Goal: Information Seeking & Learning: Learn about a topic

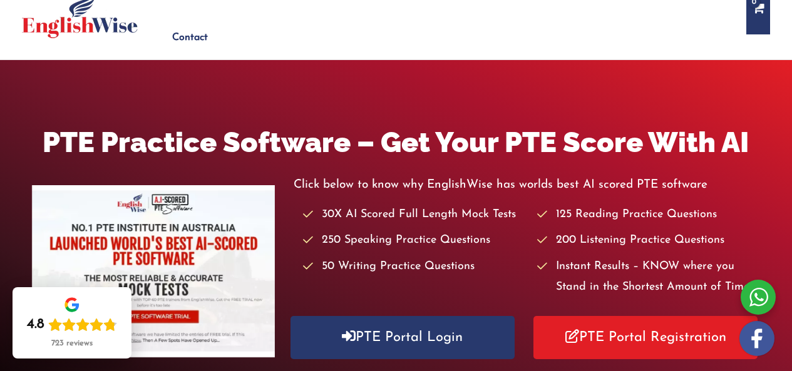
scroll to position [125, 0]
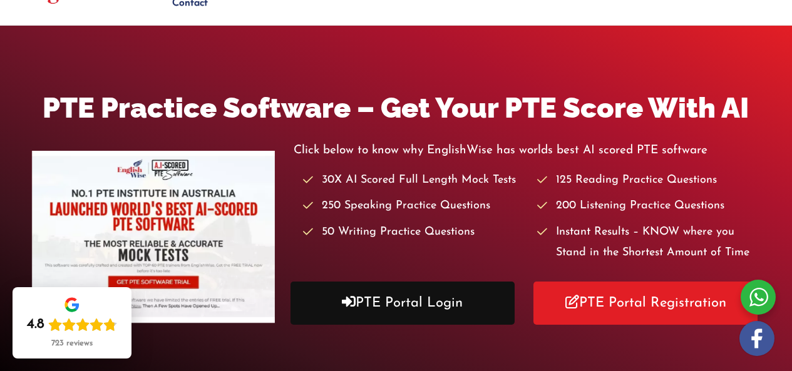
click at [444, 289] on link "PTE Portal Login" at bounding box center [402, 303] width 224 height 43
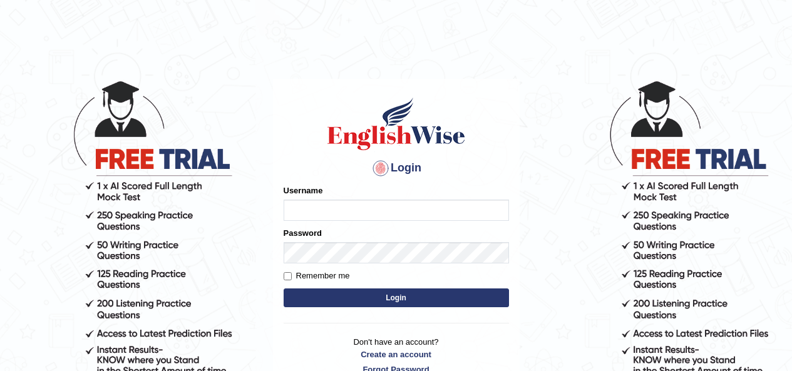
click at [329, 203] on input "Username" at bounding box center [395, 210] width 225 height 21
type input "Edu_hub"
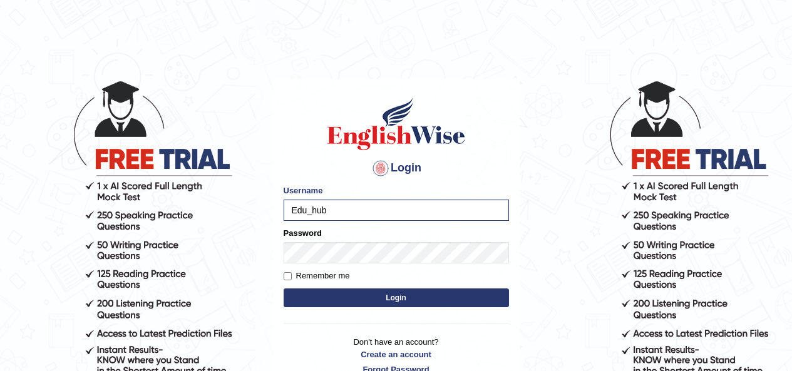
click at [594, 169] on body "Login Please fix the following errors: Username Edu_hub Password Remember me Lo…" at bounding box center [396, 224] width 792 height 371
click at [301, 272] on label "Remember me" at bounding box center [316, 276] width 66 height 13
click at [292, 272] on input "Remember me" at bounding box center [287, 276] width 8 height 8
checkbox input "true"
click at [365, 295] on button "Login" at bounding box center [395, 297] width 225 height 19
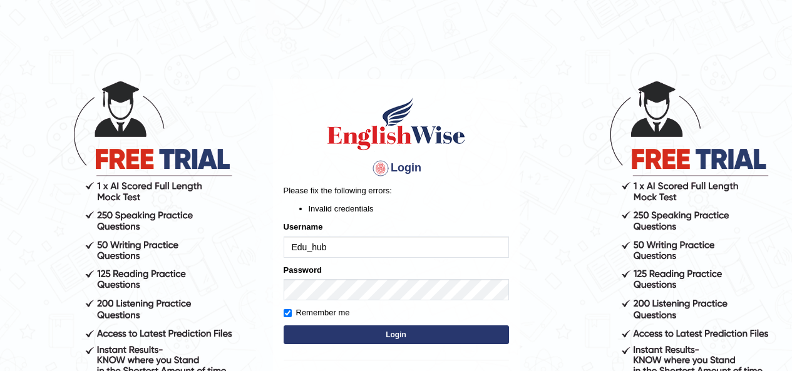
drag, startPoint x: 384, startPoint y: 333, endPoint x: 362, endPoint y: 327, distance: 22.0
click at [383, 333] on button "Login" at bounding box center [395, 334] width 225 height 19
click at [354, 250] on input "Edu_hub" at bounding box center [395, 247] width 225 height 21
click at [374, 334] on button "Login" at bounding box center [395, 334] width 225 height 19
click at [340, 253] on input "Edu_hub" at bounding box center [395, 247] width 225 height 21
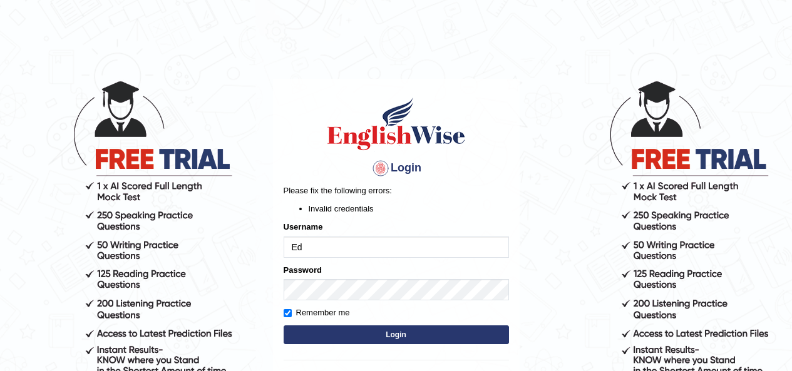
type input "E"
type input "Edu_hub"
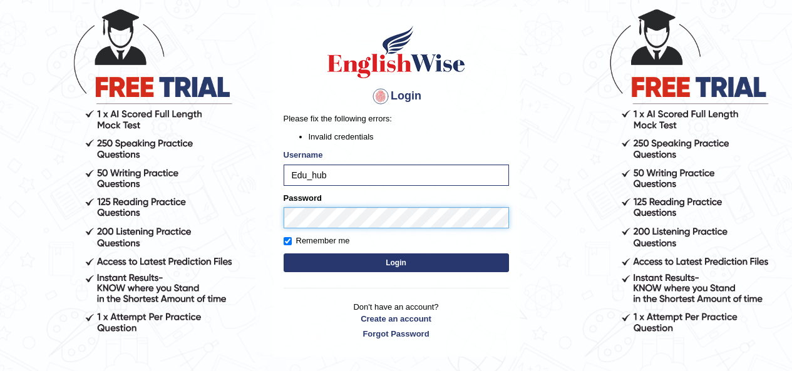
scroll to position [127, 0]
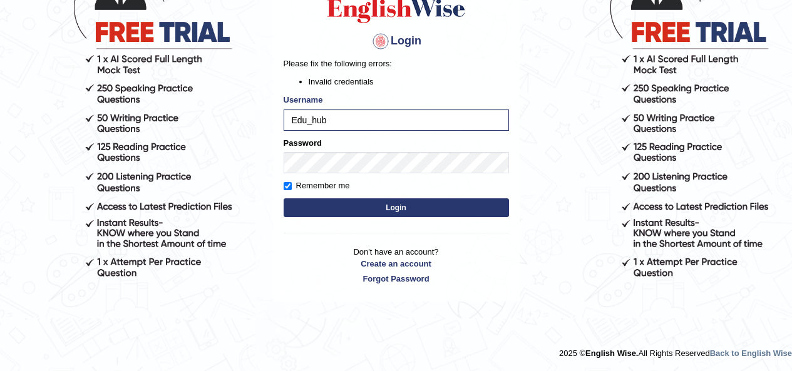
click at [388, 208] on button "Login" at bounding box center [395, 207] width 225 height 19
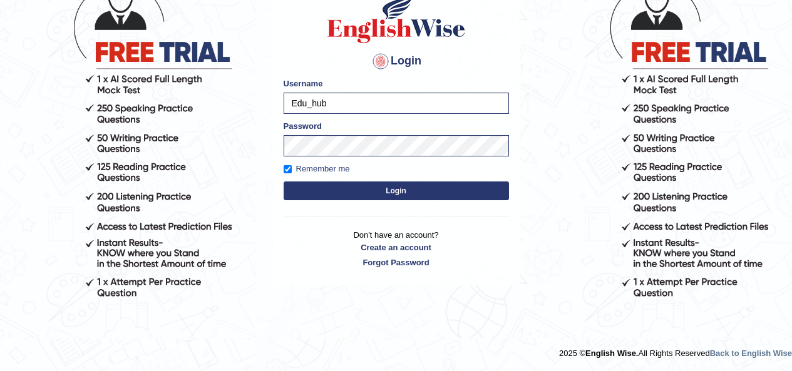
scroll to position [107, 0]
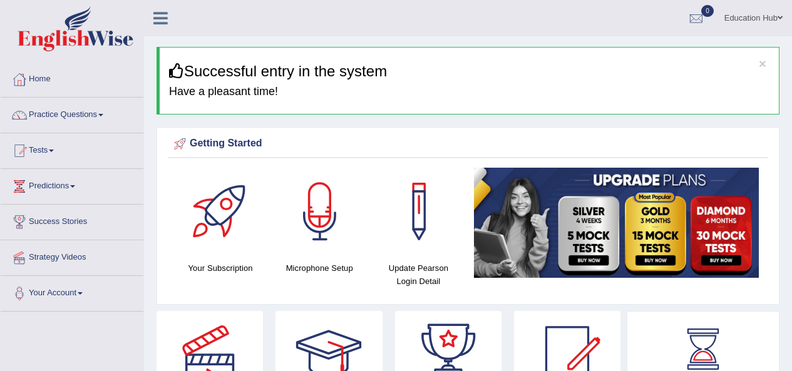
click at [103, 115] on span at bounding box center [100, 115] width 5 height 3
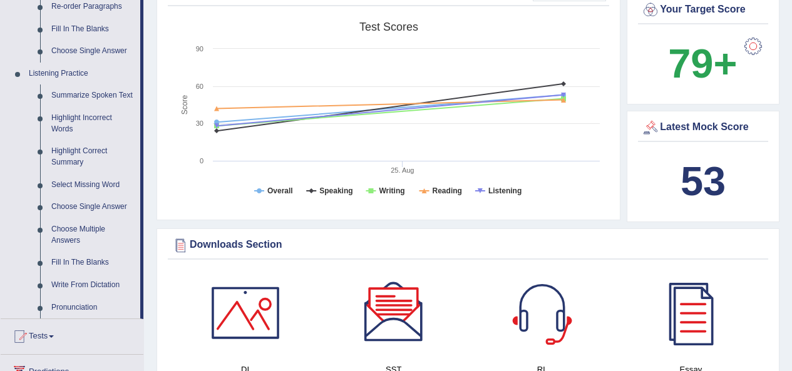
scroll to position [501, 0]
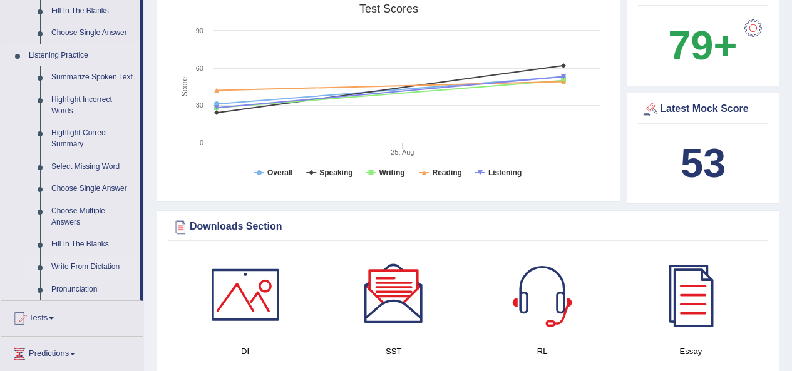
click at [105, 269] on link "Write From Dictation" at bounding box center [93, 267] width 94 height 23
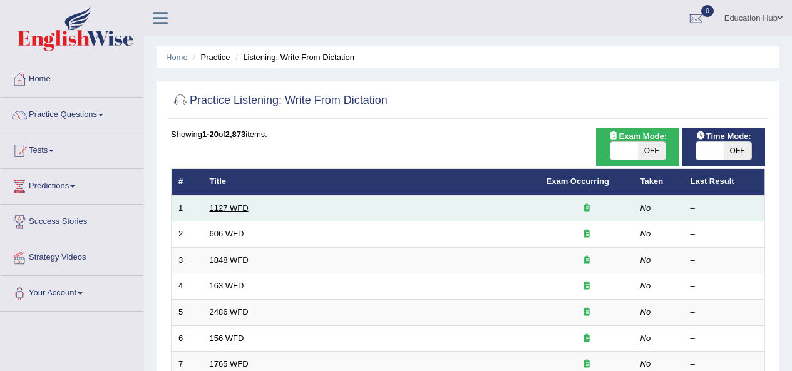
click at [246, 205] on link "1127 WFD" at bounding box center [229, 207] width 39 height 9
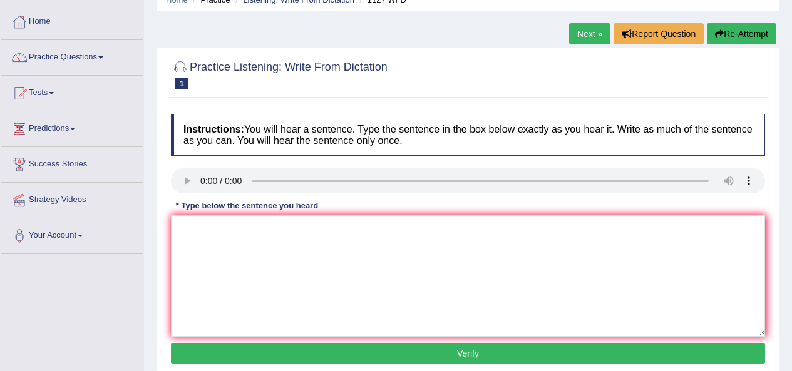
scroll to position [63, 0]
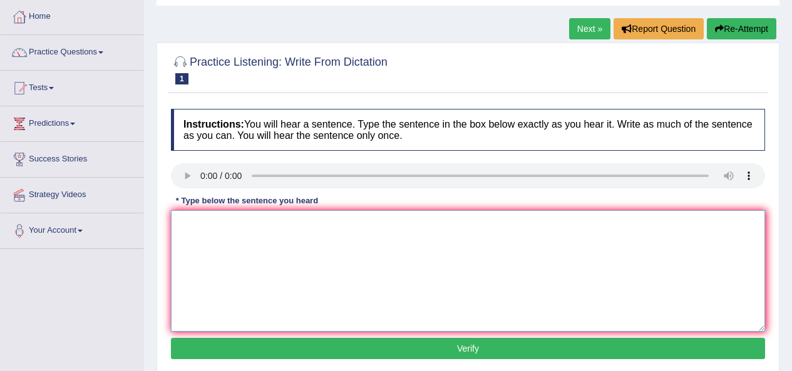
click at [210, 239] on textarea at bounding box center [468, 270] width 594 height 121
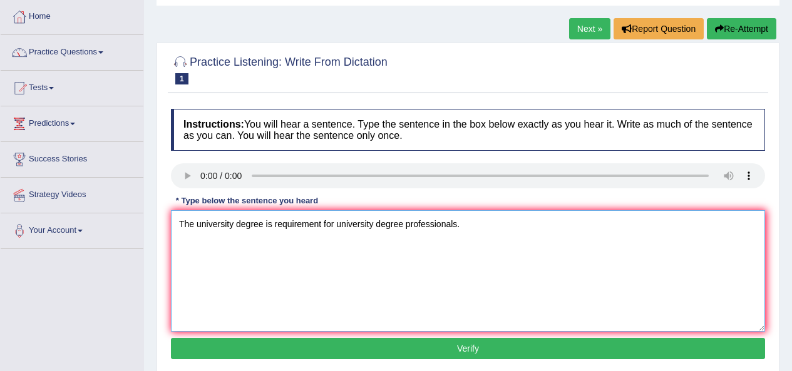
click at [401, 226] on textarea "The university degree is requirement for university degree professionals." at bounding box center [468, 270] width 594 height 121
click at [194, 228] on textarea "The university degree is requirement into many professionals." at bounding box center [468, 270] width 594 height 121
type textarea "A university degree is requirement into many professionals."
click at [452, 348] on button "Verify" at bounding box center [468, 348] width 594 height 21
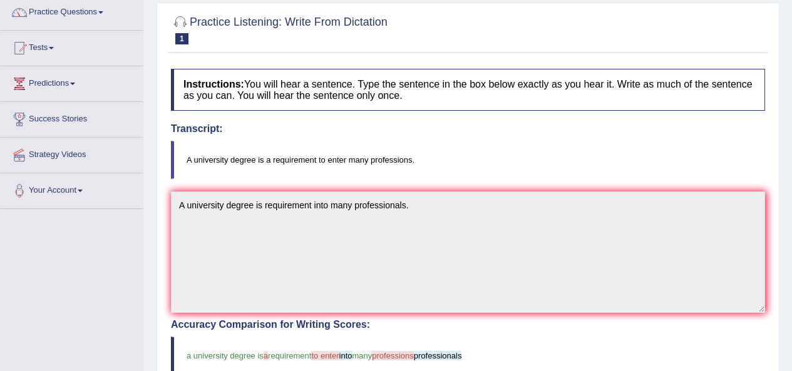
scroll to position [1, 0]
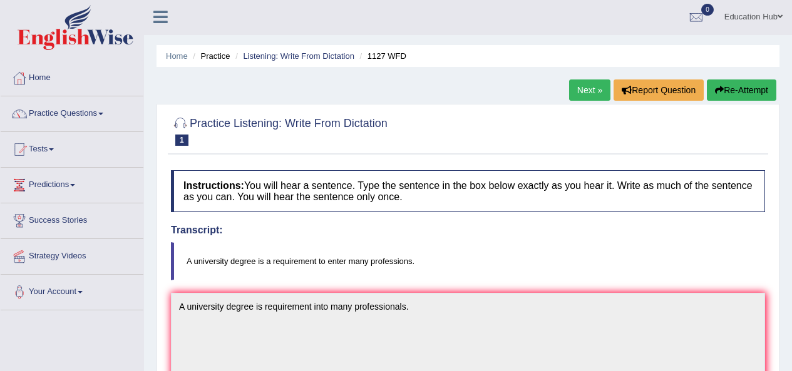
click at [587, 94] on link "Next »" at bounding box center [589, 89] width 41 height 21
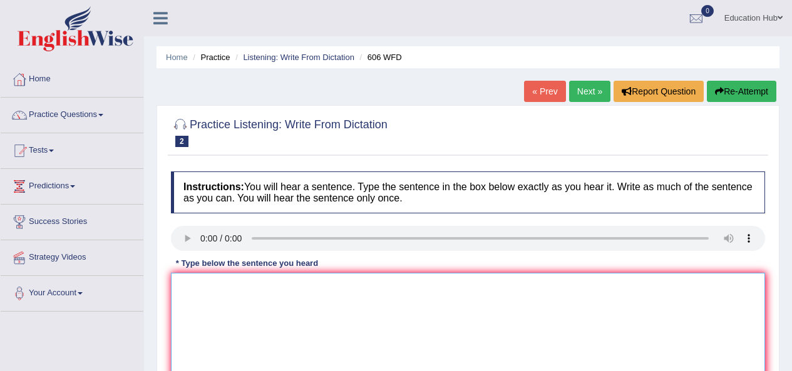
click at [211, 300] on textarea at bounding box center [468, 333] width 594 height 121
click at [205, 298] on textarea at bounding box center [468, 333] width 594 height 121
type textarea "s"
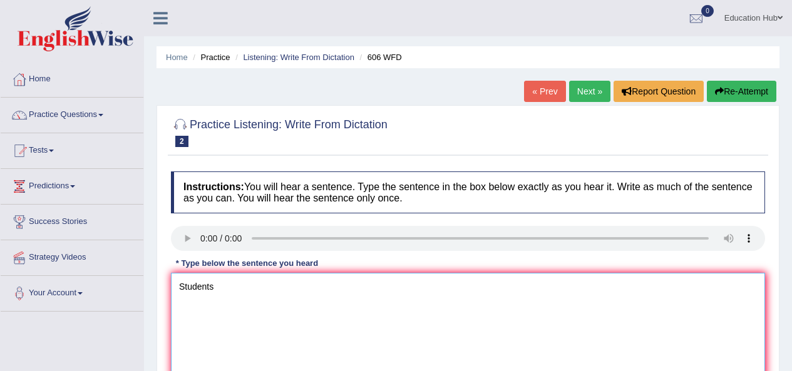
click at [229, 292] on textarea "Students" at bounding box center [468, 333] width 594 height 121
click at [246, 288] on textarea "Students first" at bounding box center [468, 333] width 594 height 121
click at [261, 283] on textarea "Students first study mother tongue into Grece." at bounding box center [468, 333] width 594 height 121
click at [256, 286] on textarea "Students first study mother tongue into Grece." at bounding box center [468, 333] width 594 height 121
click at [375, 290] on textarea "Students first study the language of mother tongue into Grece." at bounding box center [468, 333] width 594 height 121
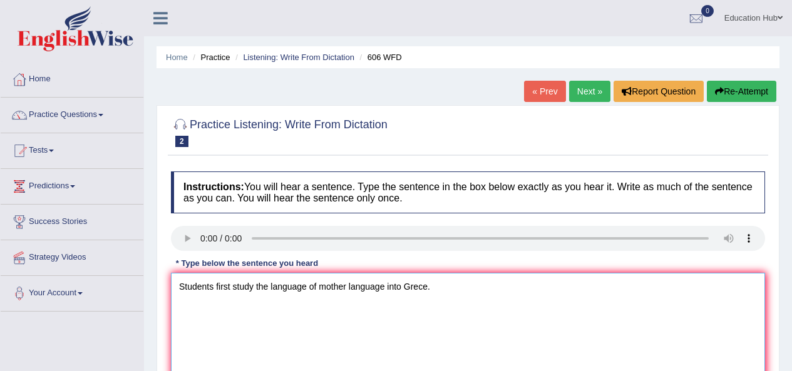
click at [384, 292] on textarea "Students first study the language of mother language into Grece." at bounding box center [468, 333] width 594 height 121
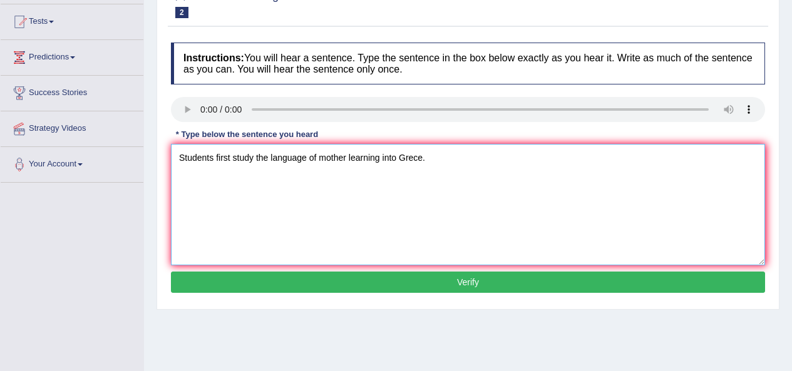
scroll to position [135, 0]
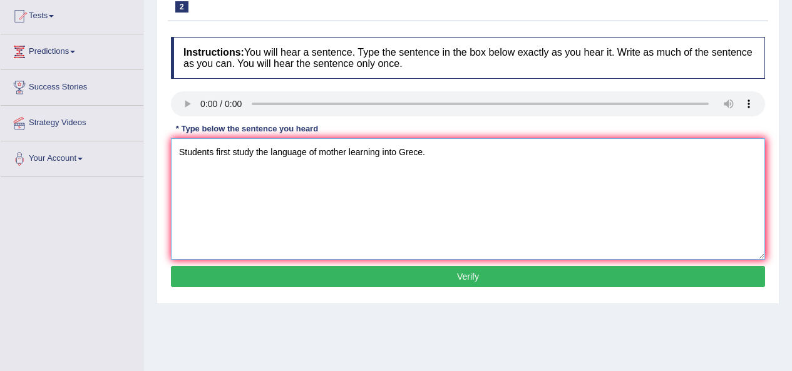
type textarea "Students first study the language of mother learning into Grece."
click at [445, 273] on button "Verify" at bounding box center [468, 276] width 594 height 21
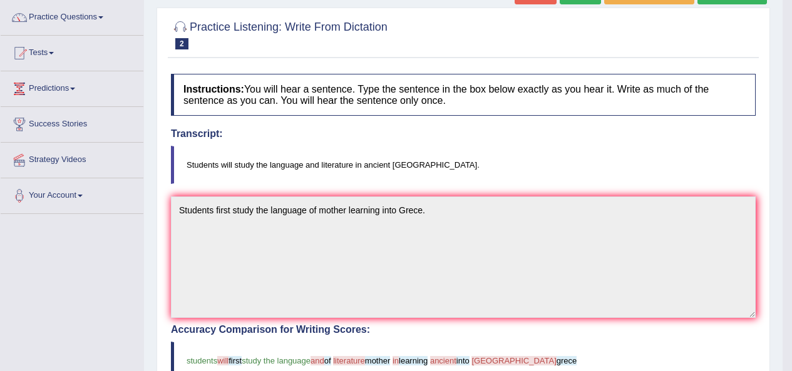
scroll to position [64, 0]
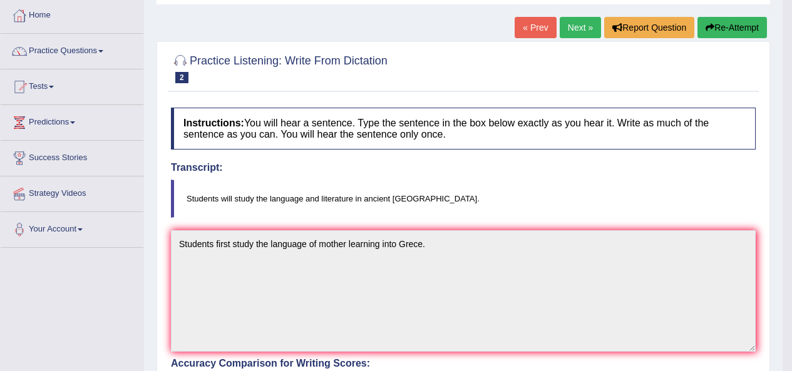
click at [572, 26] on link "Next »" at bounding box center [579, 27] width 41 height 21
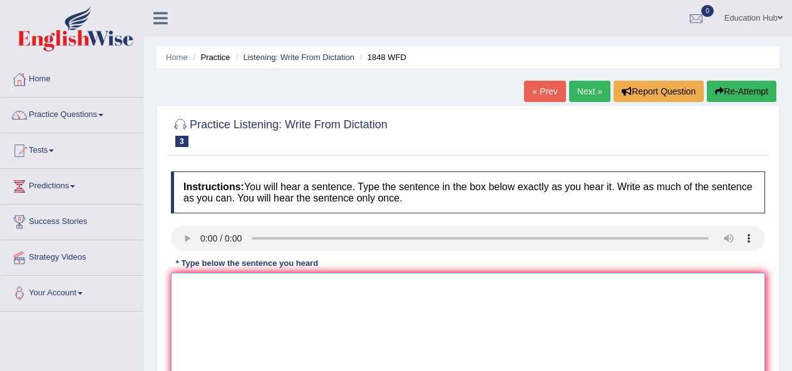
click at [211, 315] on textarea at bounding box center [468, 333] width 594 height 121
click at [213, 285] on textarea "Students to involve" at bounding box center [468, 333] width 594 height 121
click at [260, 289] on textarea "Students to involve" at bounding box center [468, 333] width 594 height 121
click at [217, 288] on textarea "Students to involve into score." at bounding box center [468, 333] width 594 height 121
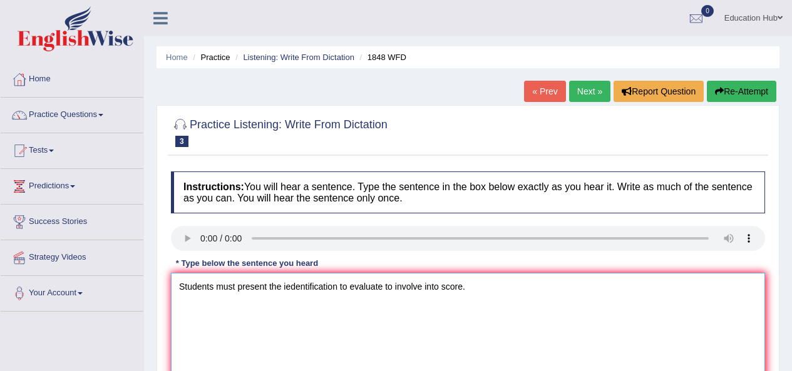
click at [422, 287] on textarea "Students must present the iedentification to evaluate to involve into score." at bounding box center [468, 333] width 594 height 121
click at [332, 288] on textarea "Students must present the iedentification to evaluate into score." at bounding box center [468, 333] width 594 height 121
drag, startPoint x: 382, startPoint y: 288, endPoint x: 284, endPoint y: 295, distance: 97.9
click at [284, 295] on textarea "Students must present the iedentification to evaluate into score." at bounding box center [468, 333] width 594 height 121
click at [282, 287] on textarea "Students must present the into score." at bounding box center [468, 333] width 594 height 121
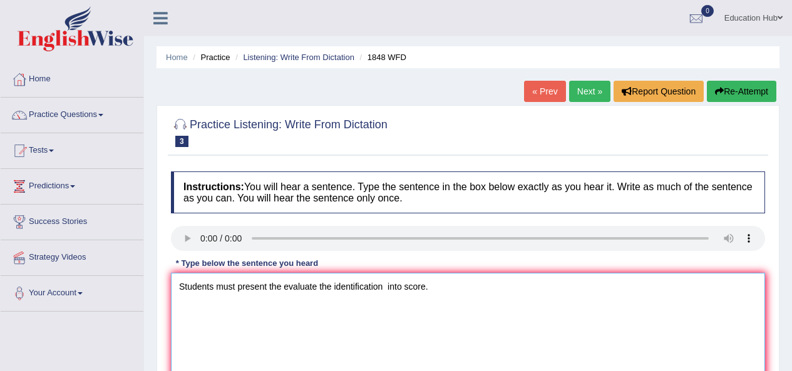
click at [386, 288] on textarea "Students must present the evaluate the identification into score." at bounding box center [468, 333] width 594 height 121
click at [442, 287] on textarea "Students must present the evaluate the identification to involve into score." at bounding box center [468, 333] width 594 height 121
click at [470, 286] on textarea "Students must present the evaluate the identification to involve in this score." at bounding box center [468, 333] width 594 height 121
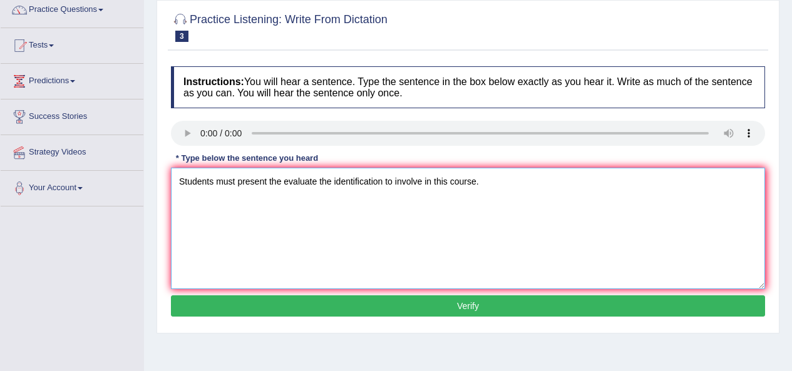
scroll to position [125, 0]
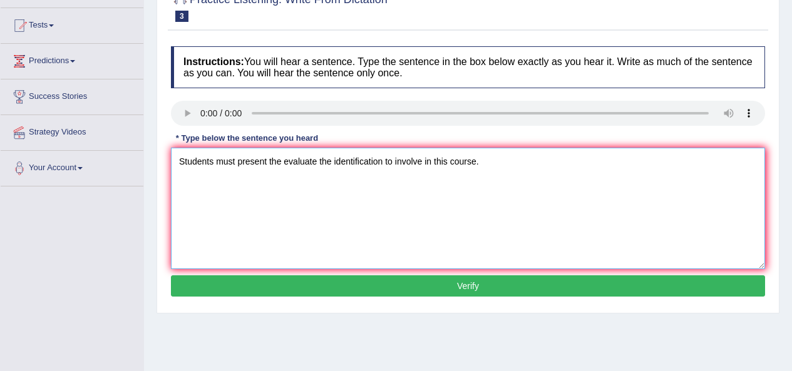
type textarea "Students must present the evaluate the identification to involve in this course."
click at [494, 284] on button "Verify" at bounding box center [468, 285] width 594 height 21
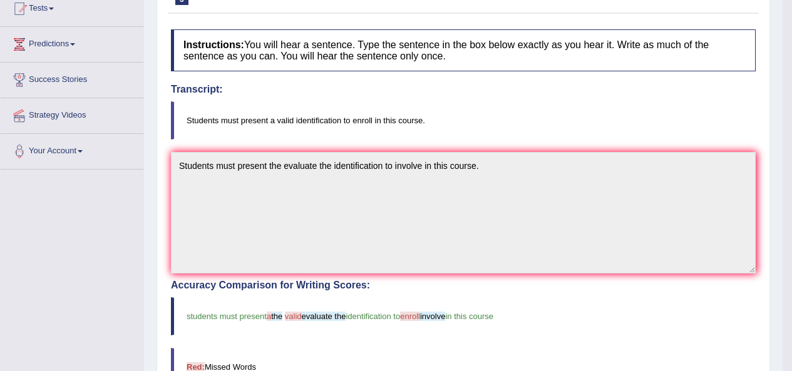
scroll to position [1, 0]
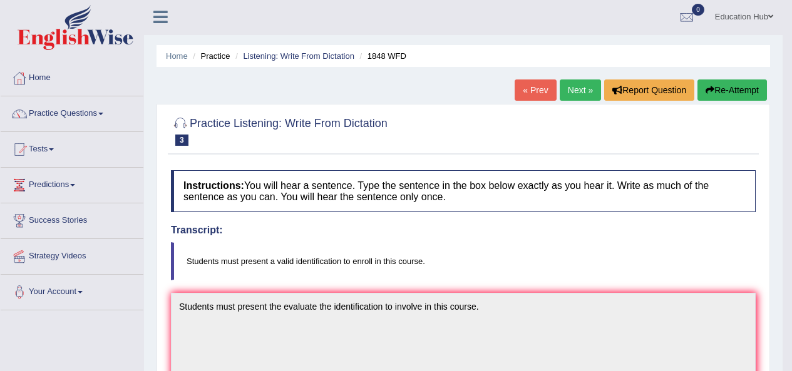
click at [579, 92] on link "Next »" at bounding box center [579, 89] width 41 height 21
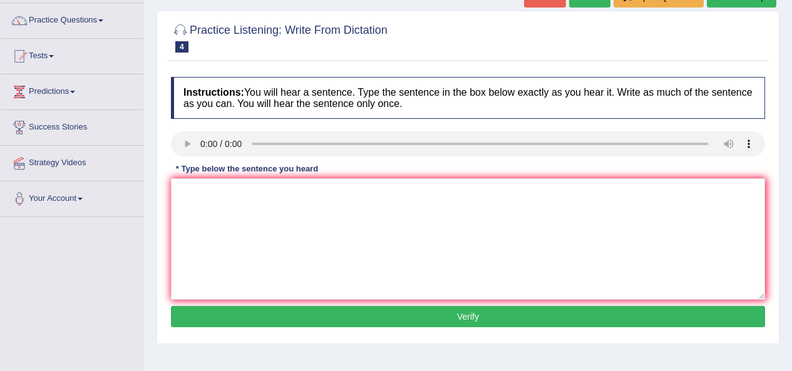
scroll to position [125, 0]
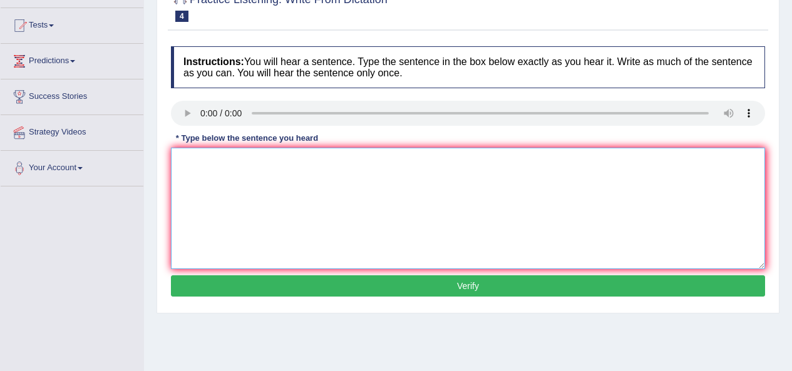
click at [216, 189] on textarea at bounding box center [468, 208] width 594 height 121
click at [342, 170] on textarea "A number of asignment to be submitted" at bounding box center [468, 208] width 594 height 121
click at [282, 162] on textarea "A number of asignment to be submitted to the" at bounding box center [468, 208] width 594 height 121
click at [371, 168] on textarea "A number of asignment will be submitted to the" at bounding box center [468, 208] width 594 height 121
click at [379, 163] on textarea "A number of asignment will be submitted to the confrence." at bounding box center [468, 208] width 594 height 121
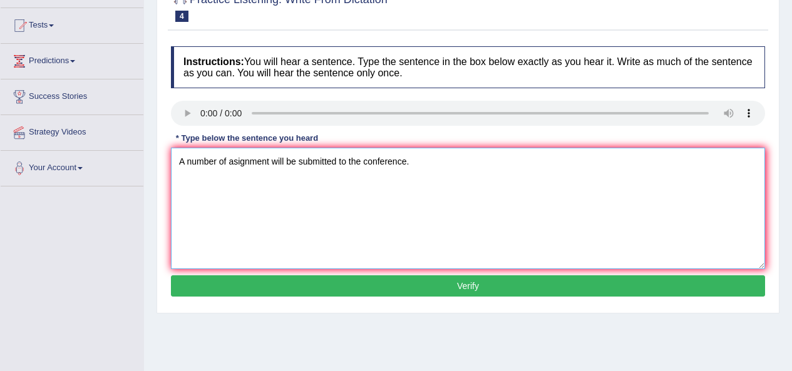
click at [389, 210] on textarea "A number of asignment will be submitted to the conference." at bounding box center [468, 208] width 594 height 121
type textarea "A number of asignment will be submitted to the conference."
click at [463, 287] on button "Verify" at bounding box center [468, 285] width 594 height 21
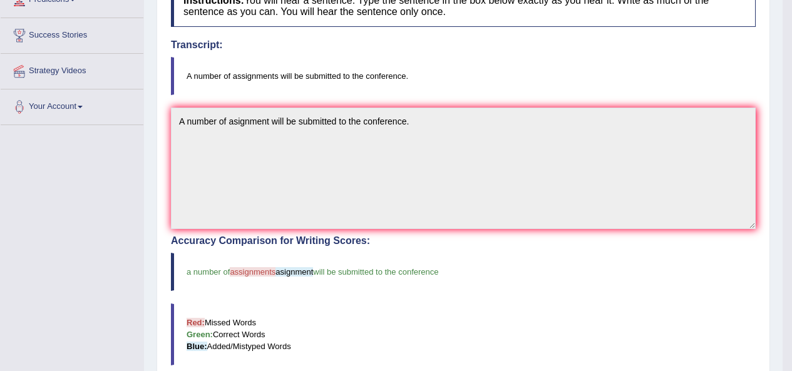
scroll to position [64, 0]
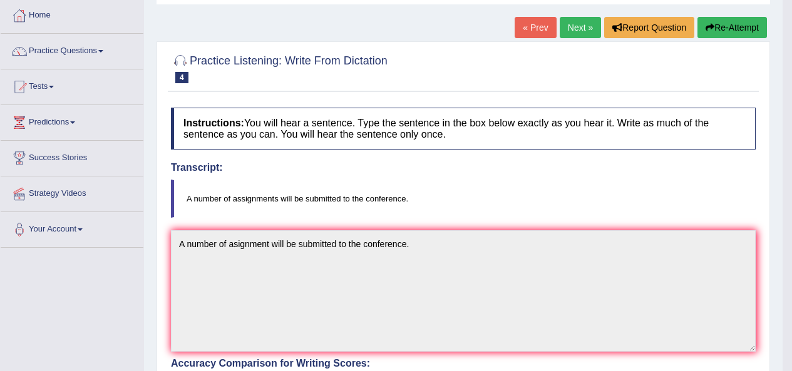
click at [570, 25] on link "Next »" at bounding box center [579, 27] width 41 height 21
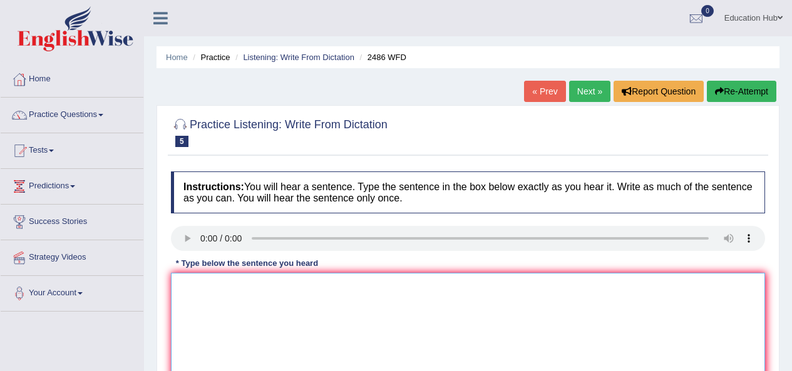
click at [188, 299] on textarea at bounding box center [468, 333] width 594 height 121
click at [342, 288] on textarea "It is quite clear that the facila expression" at bounding box center [468, 333] width 594 height 121
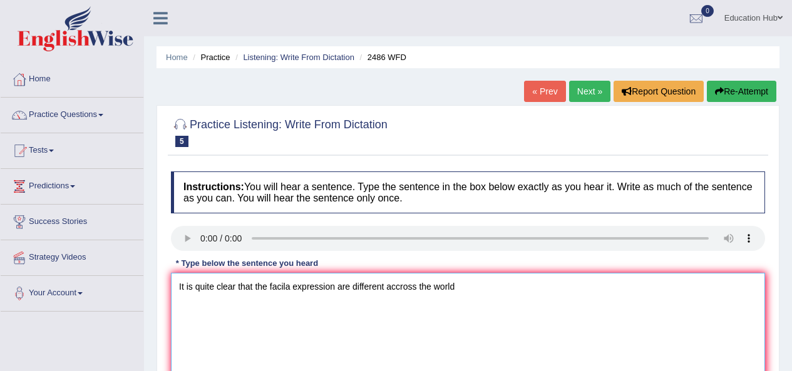
click at [268, 282] on textarea "It is quite clear that the facila expression are different accross the world" at bounding box center [468, 333] width 594 height 121
click at [292, 290] on textarea "It is quite clear that our facila expression are different accross the world" at bounding box center [468, 333] width 594 height 121
click at [334, 292] on textarea "It is quite clear that our facial expression are different accross the world" at bounding box center [468, 333] width 594 height 121
click at [459, 291] on textarea "It is quite clear that our facial expressions are different accross the world" at bounding box center [468, 333] width 594 height 121
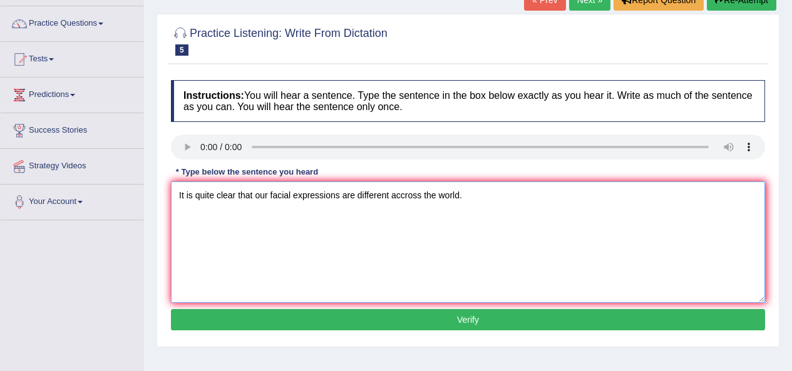
scroll to position [125, 0]
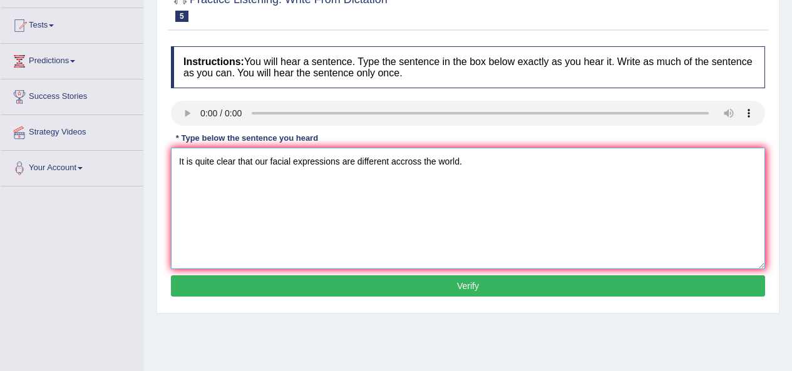
type textarea "It is quite clear that our facial expressions are different accross the world."
click at [434, 288] on button "Verify" at bounding box center [468, 285] width 594 height 21
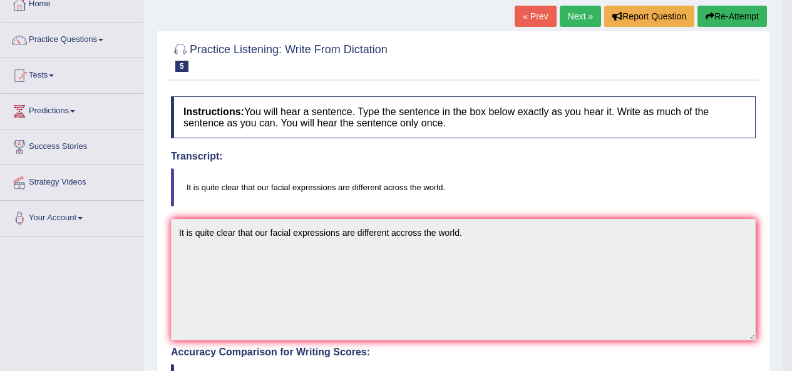
scroll to position [0, 0]
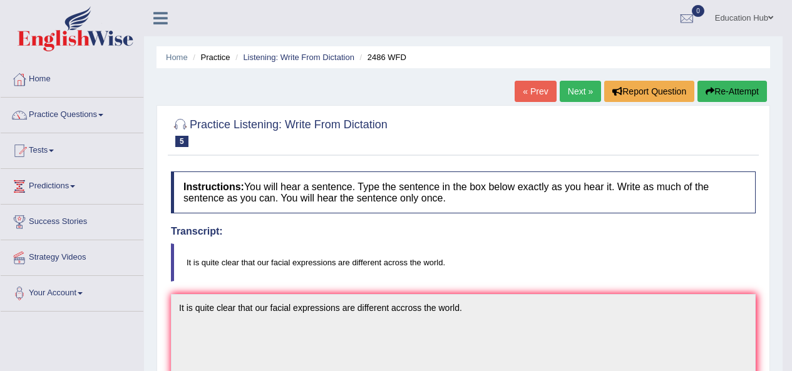
click at [572, 94] on link "Next »" at bounding box center [579, 91] width 41 height 21
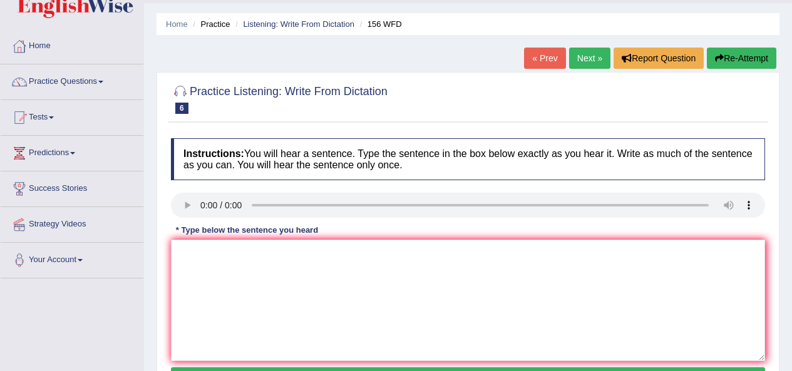
scroll to position [63, 0]
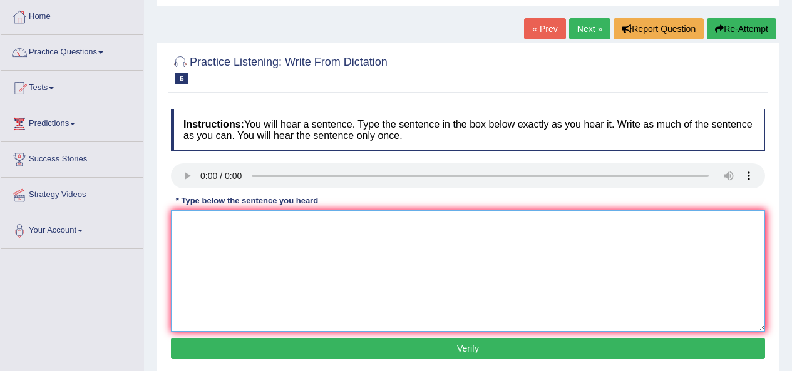
click at [211, 240] on textarea at bounding box center [468, 270] width 594 height 121
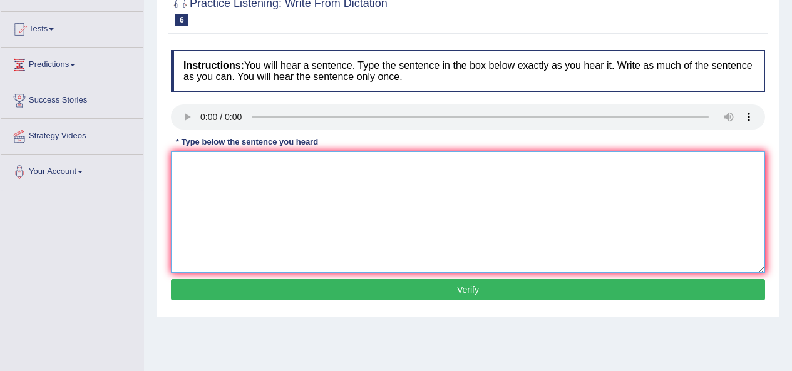
scroll to position [125, 0]
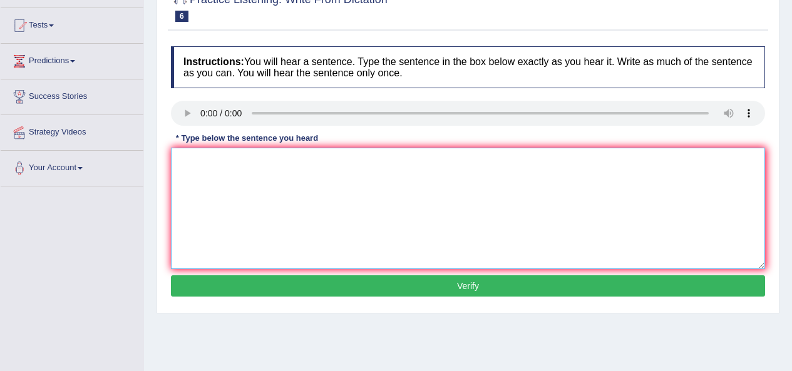
click at [196, 166] on textarea at bounding box center [468, 208] width 594 height 121
click at [218, 165] on textarea "Argued assignments will be given by tomorrow." at bounding box center [468, 208] width 594 height 121
click at [280, 163] on textarea "Argued asignments will be given by tomorrow." at bounding box center [468, 208] width 594 height 121
click at [282, 161] on textarea "Argued asignments given by tomorrow." at bounding box center [468, 208] width 594 height 121
type textarea "Argued asignments give by tomorrow."
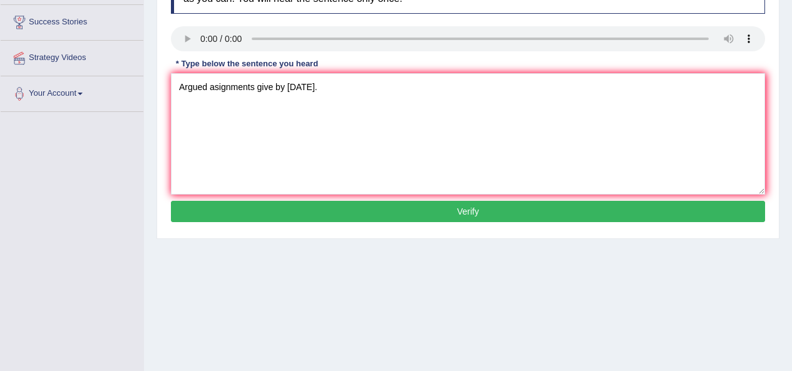
scroll to position [250, 0]
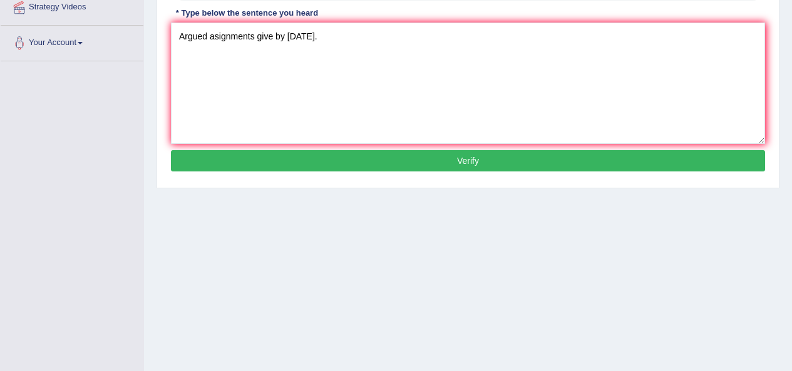
click at [421, 158] on button "Verify" at bounding box center [468, 160] width 594 height 21
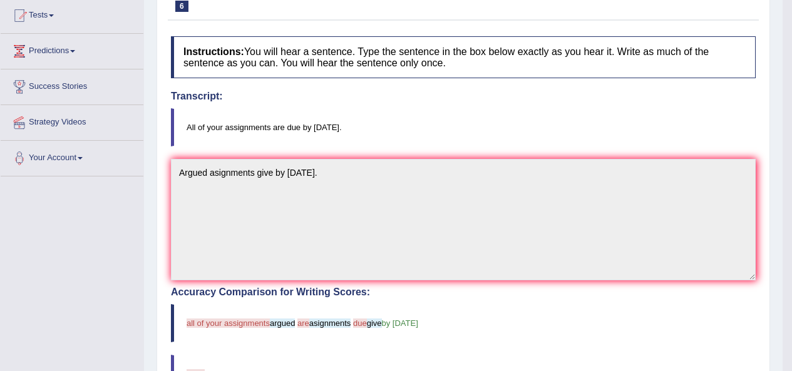
scroll to position [64, 0]
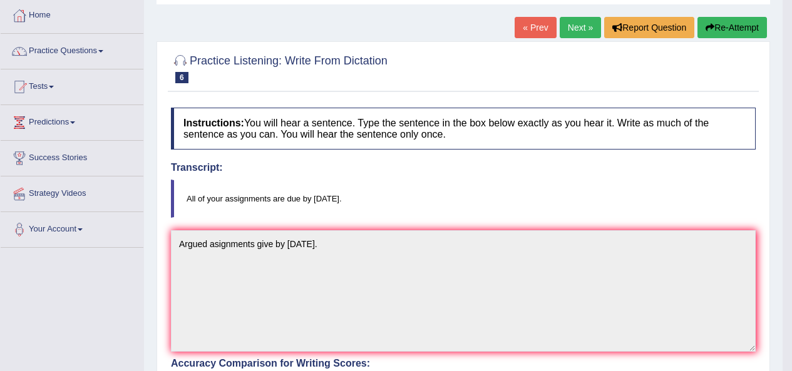
click at [574, 23] on link "Next »" at bounding box center [579, 27] width 41 height 21
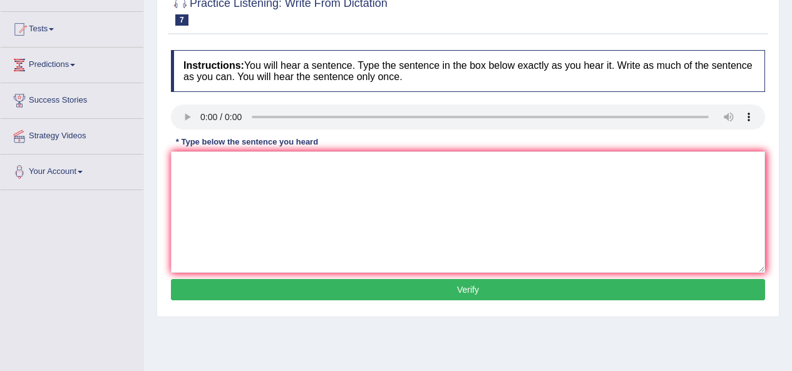
scroll to position [125, 0]
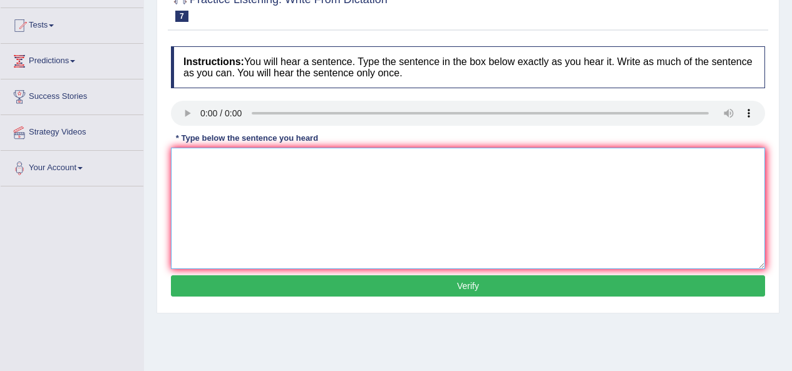
click at [196, 181] on textarea at bounding box center [468, 208] width 594 height 121
type textarea "m"
click at [218, 206] on textarea at bounding box center [468, 208] width 594 height 121
click at [239, 162] on textarea "aa fo p m c t m advance" at bounding box center [468, 208] width 594 height 121
drag, startPoint x: 285, startPoint y: 165, endPoint x: 157, endPoint y: 164, distance: 128.3
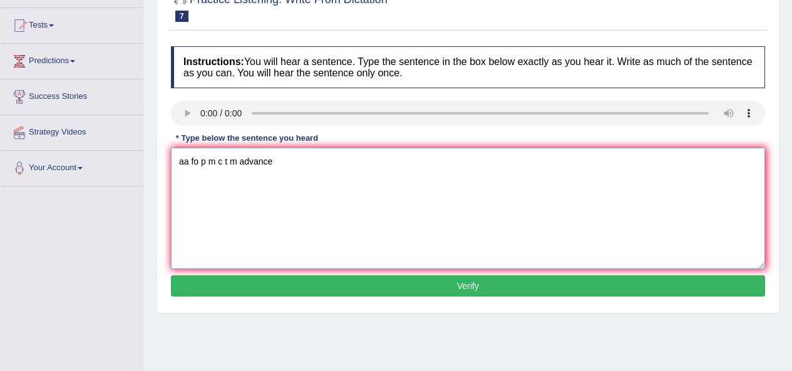
click at [157, 164] on div "Practice Listening: Write From Dictation 7 1765 WFD Instructions: You will hear…" at bounding box center [467, 147] width 623 height 334
click at [357, 165] on textarea "Application form must be subbmitter two mons advance." at bounding box center [468, 208] width 594 height 121
click at [249, 163] on textarea "Application form must be subbmitter two months advance." at bounding box center [468, 208] width 594 height 121
click at [245, 163] on textarea "Application form must be subbmitter two months advance." at bounding box center [468, 208] width 594 height 121
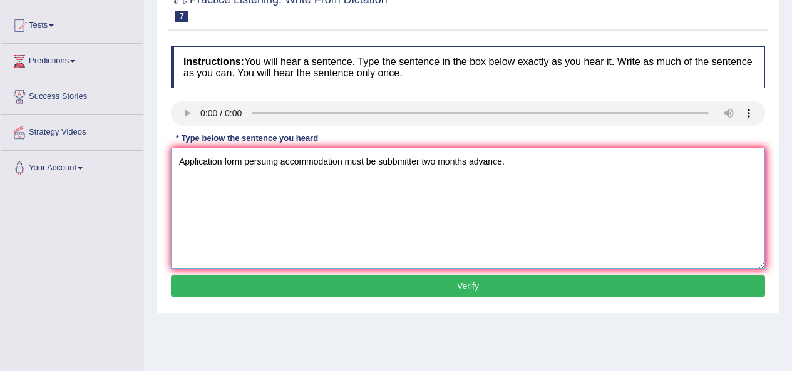
click at [417, 164] on textarea "Application form persuing accommodation must be subbmitter two months advance." at bounding box center [468, 208] width 594 height 121
click at [422, 161] on textarea "Application form persuing accommodation must be subbmitter two months advance." at bounding box center [468, 208] width 594 height 121
click at [469, 163] on textarea "Application form persuing accommodation must be subbmitted two months advance." at bounding box center [468, 208] width 594 height 121
click at [242, 160] on textarea "Application form persuing accommodation must be subbmitted two months in advanc…" at bounding box center [468, 208] width 594 height 121
click at [242, 169] on textarea "Application form persuing accommodation must be subbmitted two months in advanc…" at bounding box center [468, 208] width 594 height 121
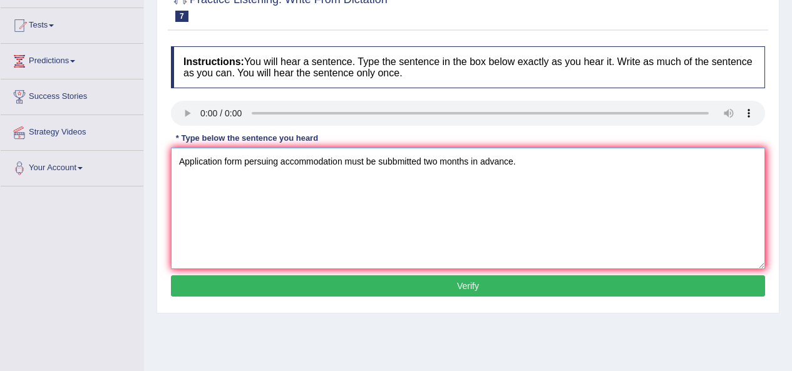
drag, startPoint x: 420, startPoint y: 160, endPoint x: 378, endPoint y: 165, distance: 42.9
click at [378, 165] on textarea "Application form persuing accommodation must be subbmitted two months in advanc…" at bounding box center [468, 208] width 594 height 121
click at [242, 161] on textarea "Application form persuing accommodation must be completed two months in advance." at bounding box center [468, 208] width 594 height 121
type textarea "Application forms persuing accommodation must be completed two months in advanc…"
click at [447, 282] on button "Verify" at bounding box center [468, 285] width 594 height 21
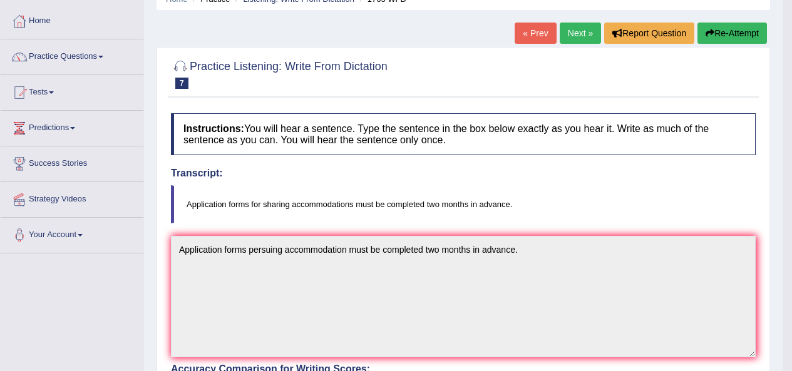
scroll to position [63, 0]
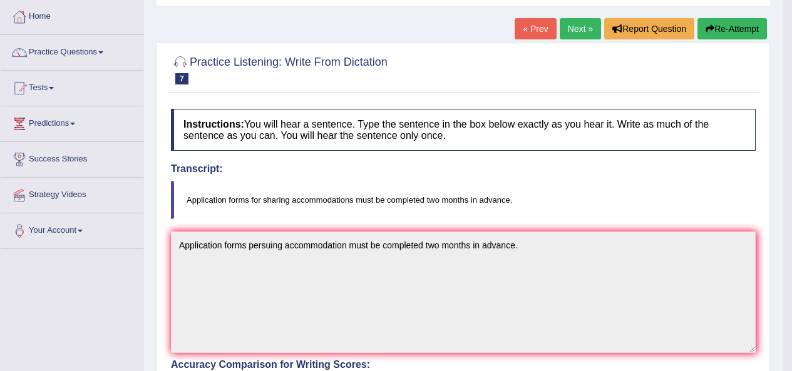
click at [565, 36] on link "Next »" at bounding box center [579, 28] width 41 height 21
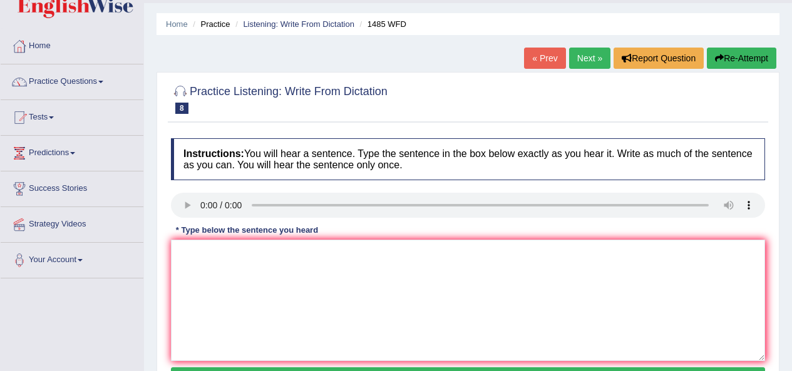
scroll to position [125, 0]
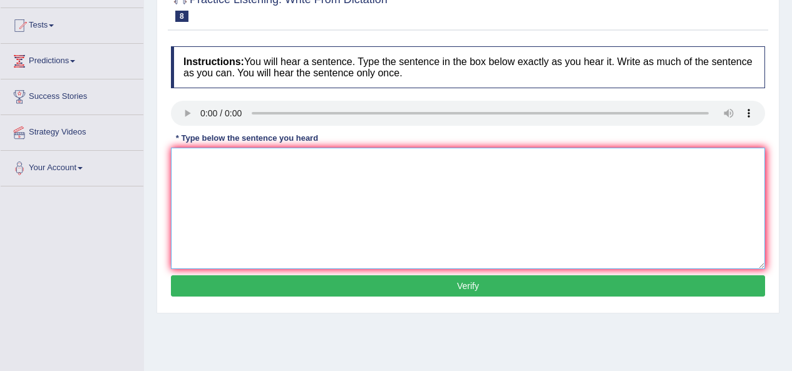
click at [195, 175] on textarea at bounding box center [468, 208] width 594 height 121
click at [256, 171] on textarea "First world" at bounding box center [468, 208] width 594 height 121
click at [384, 163] on textarea "First world gets chance the student fairly the students to the subjects." at bounding box center [468, 208] width 594 height 121
click at [387, 161] on textarea "First world gets chance the student fairly the students to the subjects." at bounding box center [468, 208] width 594 height 121
click at [379, 160] on textarea "First world gets chance the student fairly express to the subjects." at bounding box center [468, 208] width 594 height 121
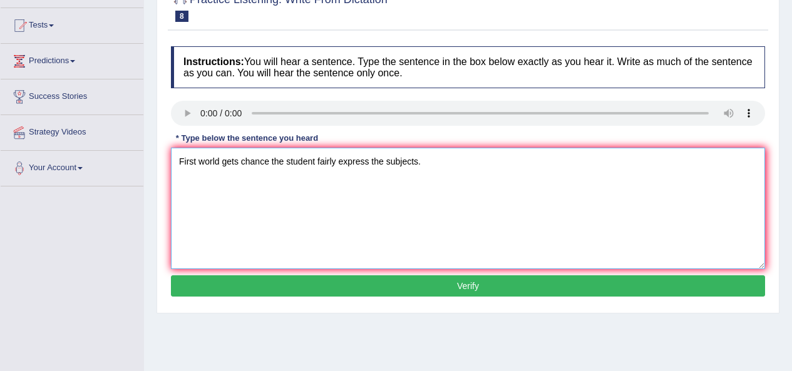
click at [239, 166] on textarea "First world gets chance the student fairly express the subjects." at bounding box center [468, 208] width 594 height 121
click at [316, 162] on textarea "First world gets chance the student fairly express the subjects." at bounding box center [468, 208] width 594 height 121
type textarea "First world gets chance the students fairly express the subjects."
click at [459, 285] on button "Verify" at bounding box center [468, 285] width 594 height 21
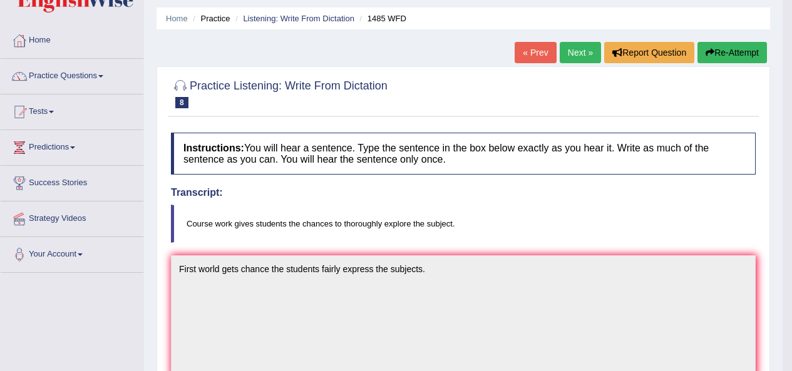
scroll to position [0, 0]
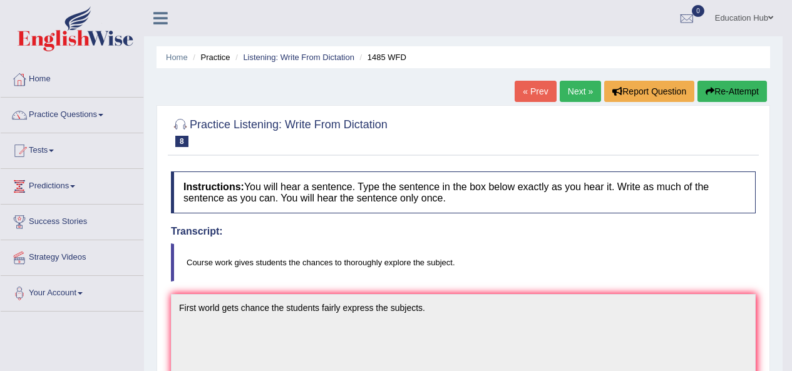
click at [569, 86] on link "Next »" at bounding box center [579, 91] width 41 height 21
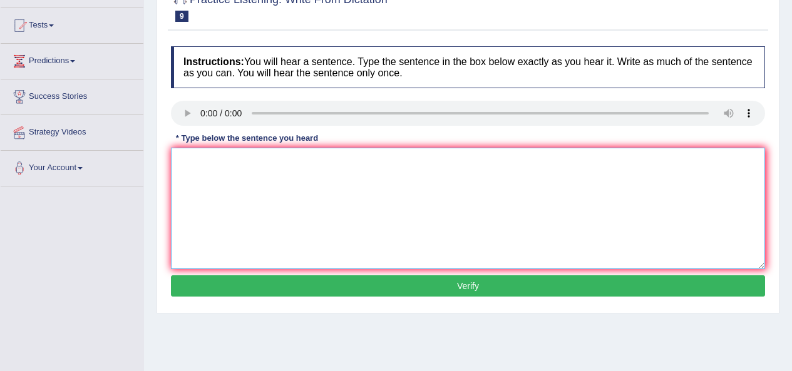
click at [243, 180] on textarea at bounding box center [468, 208] width 594 height 121
type textarea "c"
drag, startPoint x: 225, startPoint y: 163, endPoint x: 250, endPoint y: 171, distance: 25.9
click at [225, 163] on textarea at bounding box center [468, 208] width 594 height 121
click at [335, 161] on textarea "Computer science has become popular university degree course." at bounding box center [468, 208] width 594 height 121
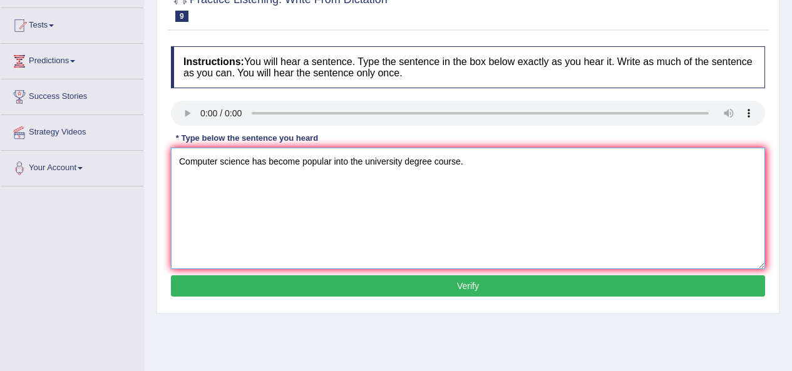
click at [456, 167] on textarea "Computer science has become popular into the university degree course." at bounding box center [468, 208] width 594 height 121
type textarea "Computer science has become popular into the university degree course."
click at [493, 281] on button "Verify" at bounding box center [468, 285] width 594 height 21
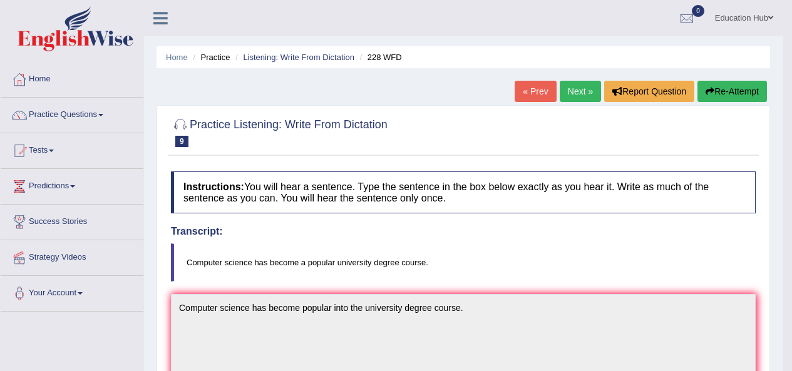
click at [574, 90] on link "Next »" at bounding box center [579, 91] width 41 height 21
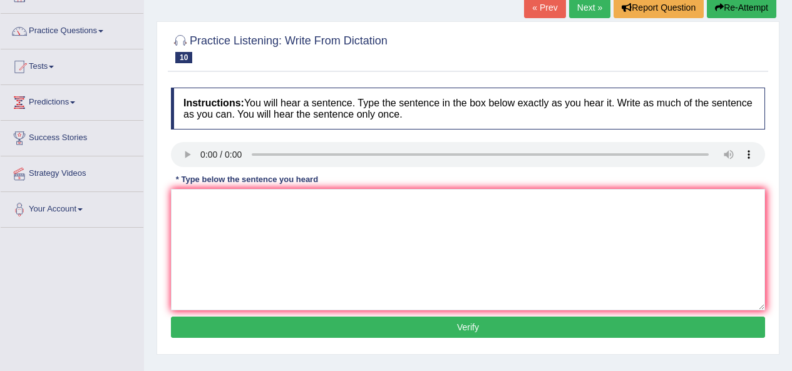
scroll to position [125, 0]
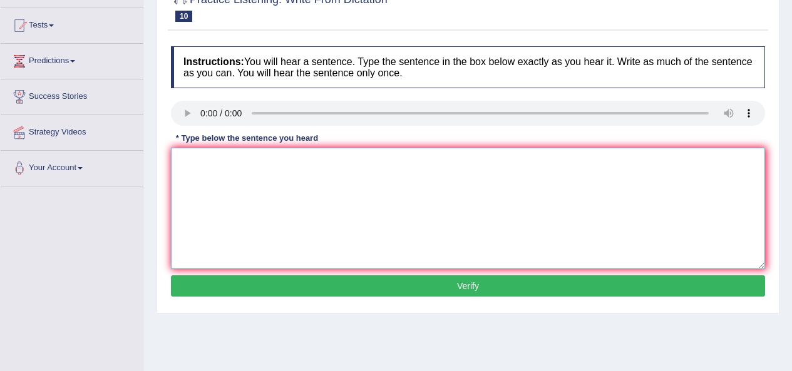
click at [182, 168] on textarea at bounding box center [468, 208] width 594 height 121
click at [253, 161] on textarea "Students attending in conference" at bounding box center [468, 208] width 594 height 121
click at [262, 159] on textarea "Students intending in conference" at bounding box center [468, 208] width 594 height 121
click at [315, 163] on textarea "Students intending the conference" at bounding box center [468, 208] width 594 height 121
click at [265, 163] on textarea "Students intending the conference must register the attandence first." at bounding box center [468, 208] width 594 height 121
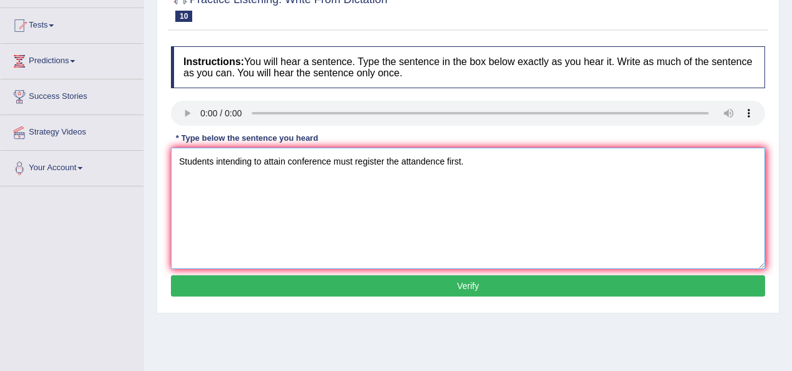
click at [447, 166] on textarea "Students intending to attain conference must register the attandence first." at bounding box center [468, 208] width 594 height 121
type textarea "Students intending to attain conference must register first."
click at [467, 289] on button "Verify" at bounding box center [468, 285] width 594 height 21
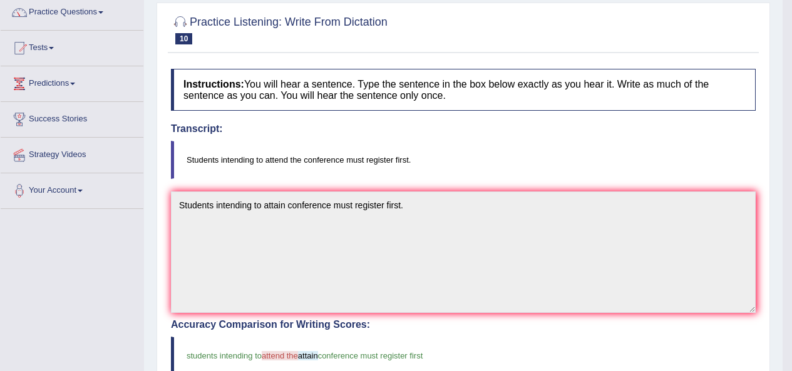
scroll to position [63, 0]
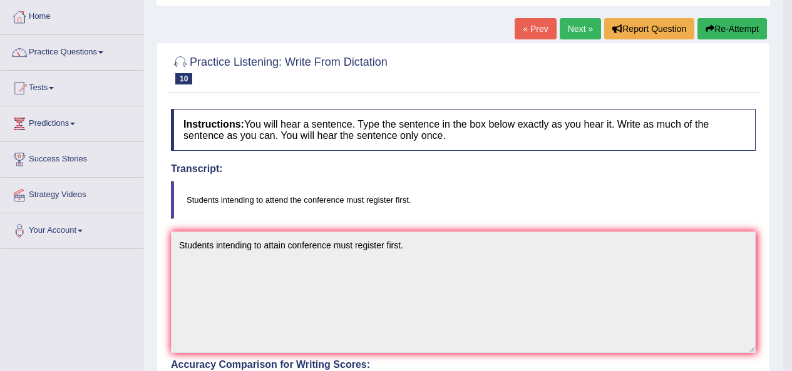
click at [571, 31] on link "Next »" at bounding box center [579, 28] width 41 height 21
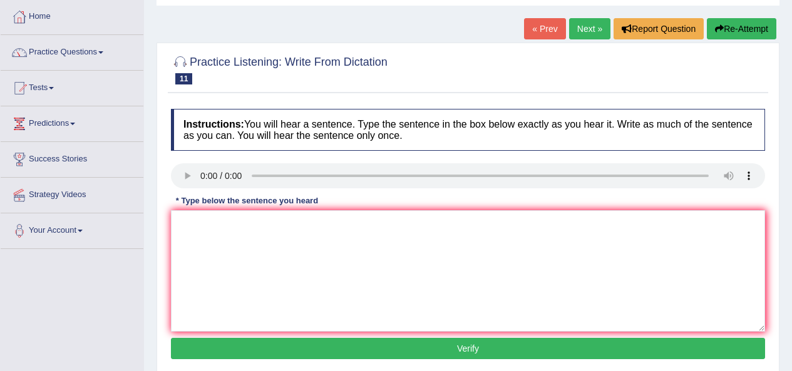
scroll to position [63, 0]
click at [208, 278] on textarea at bounding box center [468, 270] width 594 height 121
click at [346, 228] on textarea "The most important detail of this argunment are missiong." at bounding box center [468, 270] width 594 height 121
click at [349, 221] on textarea "The most important detail of this argunment are missiong." at bounding box center [468, 270] width 594 height 121
click at [303, 226] on textarea "The most important detail of this argunments are missiong." at bounding box center [468, 270] width 594 height 121
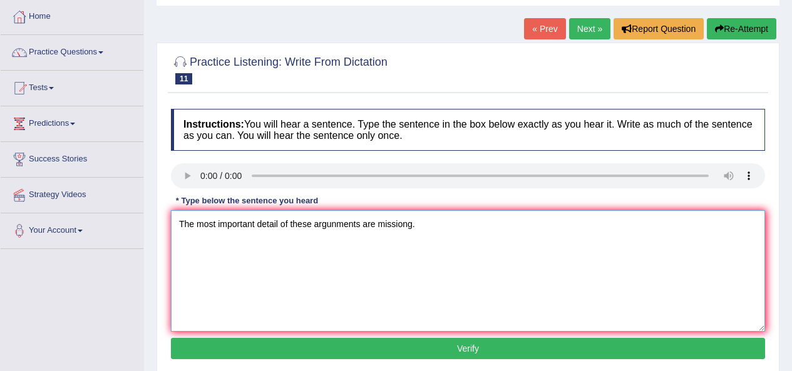
click at [409, 227] on textarea "The most important detail of these argunments are missiong." at bounding box center [468, 270] width 594 height 121
click at [415, 218] on textarea "The most important detail of these argunments are missiong." at bounding box center [468, 270] width 594 height 121
type textarea "The most important detail of these argunments are missing."
click at [474, 350] on button "Verify" at bounding box center [468, 348] width 594 height 21
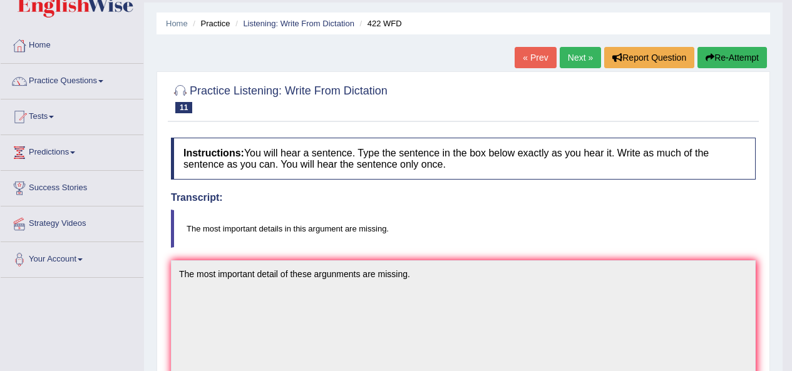
scroll to position [0, 0]
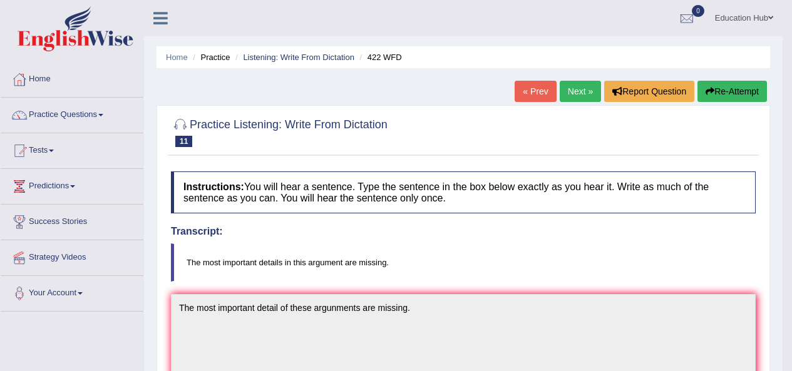
click at [582, 87] on link "Next »" at bounding box center [579, 91] width 41 height 21
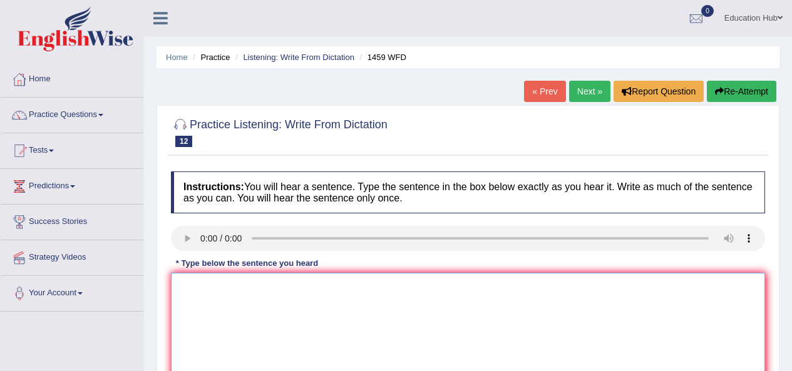
click at [245, 298] on textarea at bounding box center [468, 333] width 594 height 121
click at [222, 296] on textarea at bounding box center [468, 333] width 594 height 121
click at [234, 290] on textarea "All experiment and procedure has been outlined in labatory manual." at bounding box center [468, 333] width 594 height 121
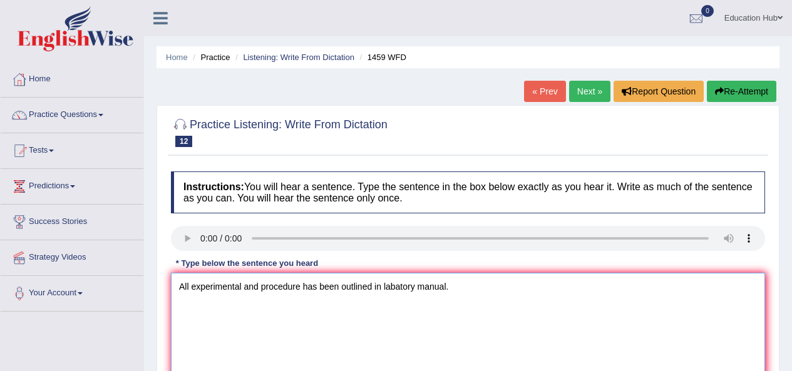
click at [317, 287] on textarea "All experimental and procedure has been outlined in labatory manual." at bounding box center [468, 333] width 594 height 121
click at [260, 287] on textarea "All experimental and procedure have been outlined in labatory manual." at bounding box center [468, 333] width 594 height 121
click at [283, 288] on textarea "All experimental procedure have been outlined in labatory manual." at bounding box center [468, 333] width 594 height 121
click at [391, 288] on textarea "All experimental procedures have been outlined in labatory manual." at bounding box center [468, 333] width 594 height 121
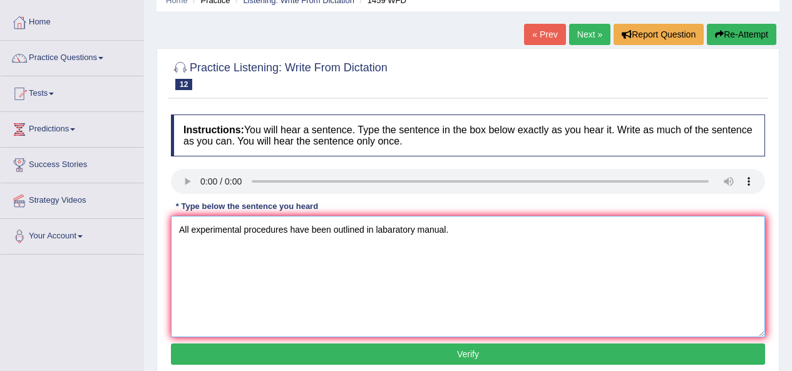
scroll to position [63, 0]
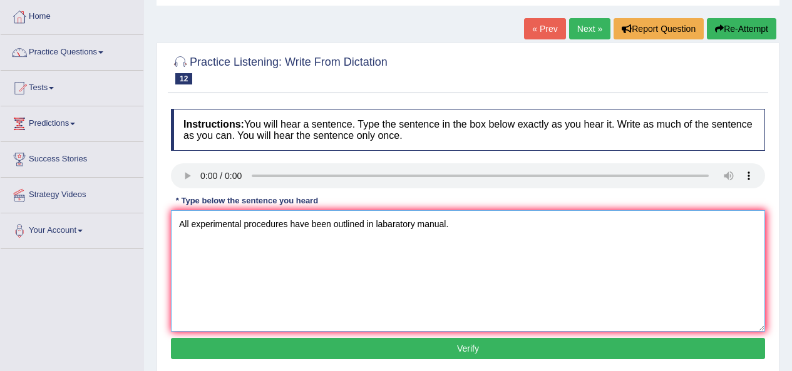
type textarea "All experimental procedures have been outlined in labaratory manual."
click at [462, 354] on button "Verify" at bounding box center [468, 348] width 594 height 21
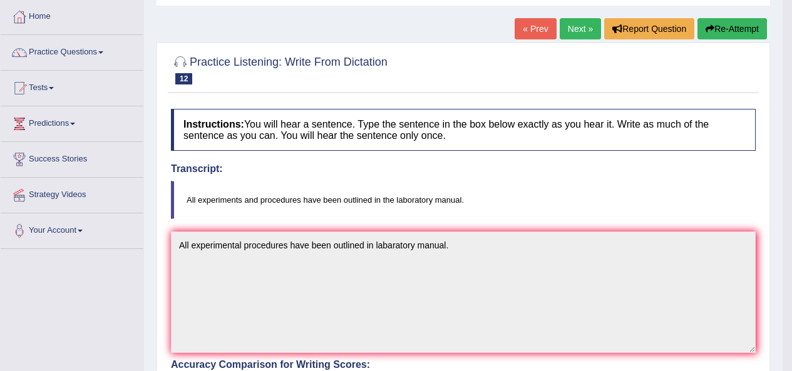
click at [577, 28] on link "Next »" at bounding box center [579, 28] width 41 height 21
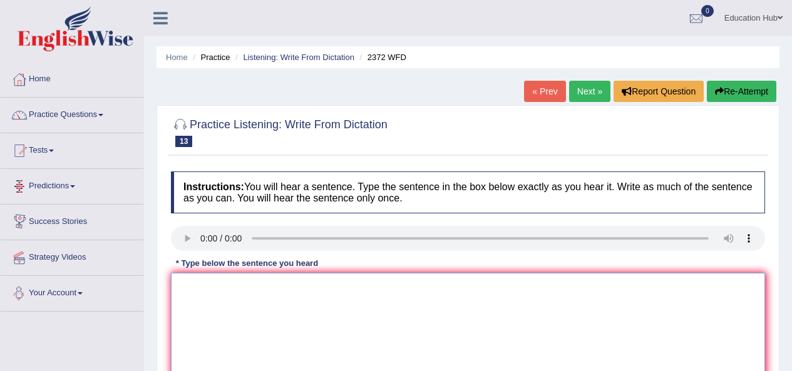
drag, startPoint x: 189, startPoint y: 284, endPoint x: 204, endPoint y: 278, distance: 16.3
click at [190, 284] on textarea at bounding box center [468, 333] width 594 height 121
click at [275, 287] on textarea "We must hand our asignment by the end of semester." at bounding box center [468, 333] width 594 height 121
click at [236, 286] on textarea "We must hand our asigment by the end of semester." at bounding box center [468, 333] width 594 height 121
click at [237, 288] on textarea "We must hand our asigment by the end of semester." at bounding box center [468, 333] width 594 height 121
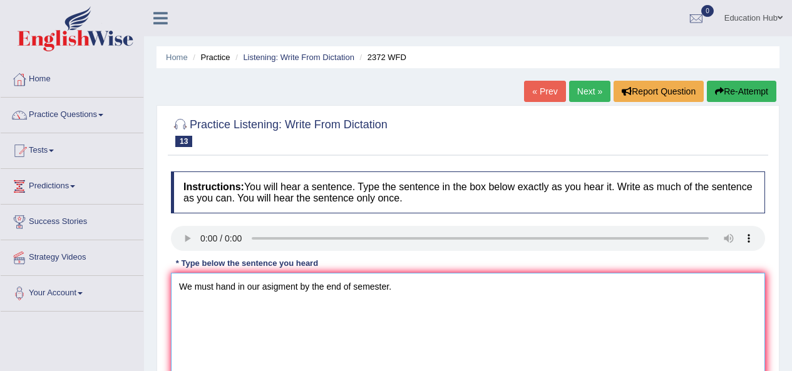
click at [354, 292] on textarea "We must hand in our asigment by the end of semester." at bounding box center [468, 333] width 594 height 121
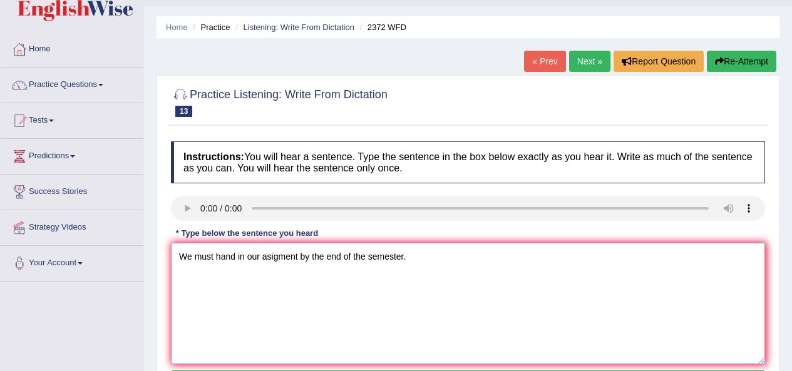
scroll to position [125, 0]
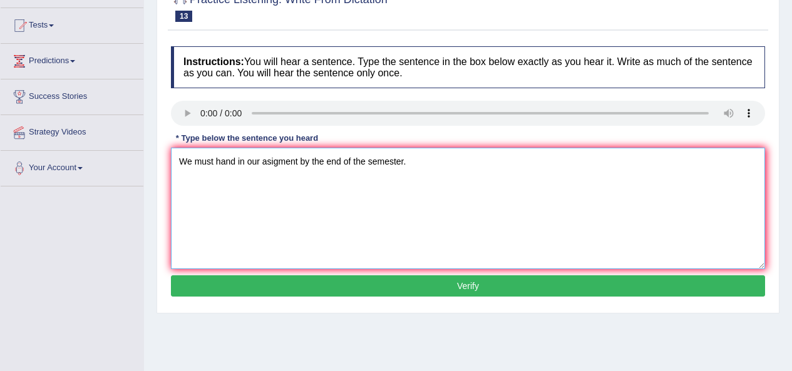
type textarea "We must hand in our asigment by the end of the semester."
click at [485, 283] on button "Verify" at bounding box center [468, 285] width 594 height 21
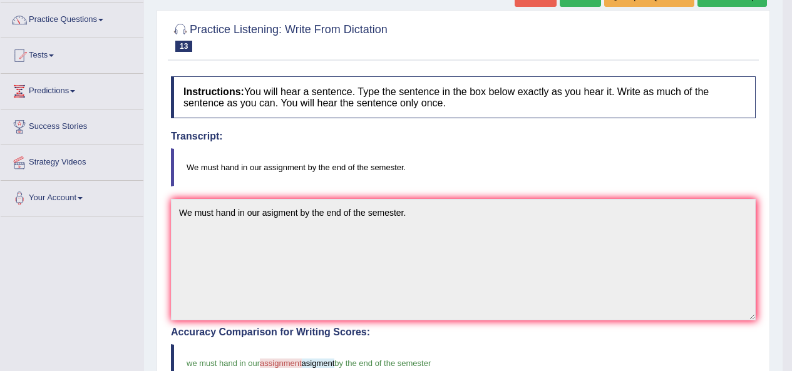
scroll to position [0, 0]
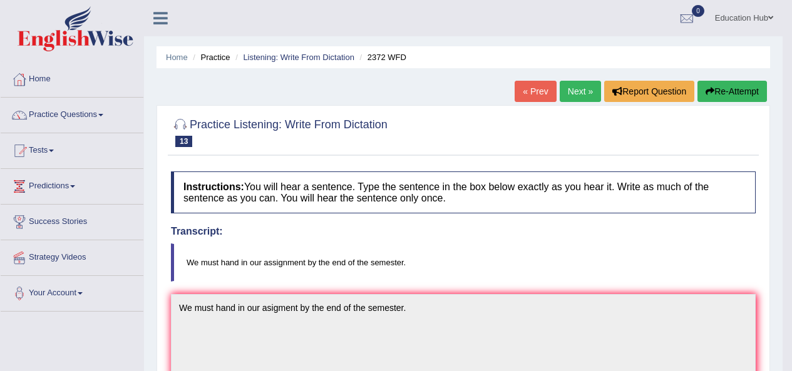
click at [578, 94] on link "Next »" at bounding box center [579, 91] width 41 height 21
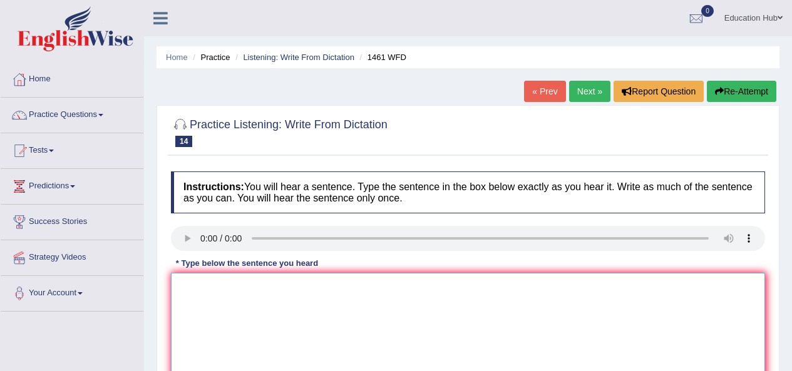
click at [223, 293] on textarea at bounding box center [468, 333] width 594 height 121
click at [194, 289] on textarea "Mus sister runs business about small choice." at bounding box center [468, 333] width 594 height 121
click at [217, 289] on textarea "My sister runs business about small choice." at bounding box center [468, 333] width 594 height 121
click at [235, 289] on textarea "My sister runs business about small choice." at bounding box center [468, 333] width 594 height 121
click at [350, 288] on textarea "My sister runs a business about small choice." at bounding box center [468, 333] width 594 height 121
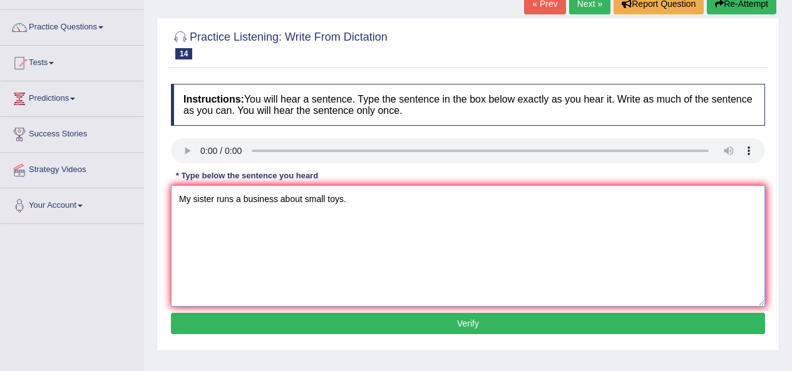
scroll to position [125, 0]
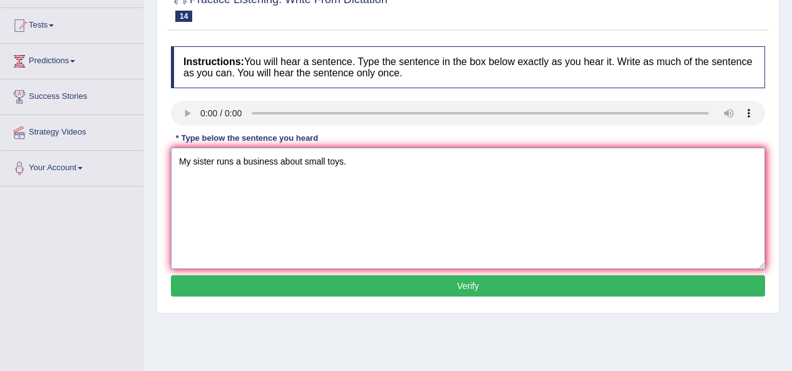
type textarea "My sister runs a business about small toys."
click at [465, 285] on button "Verify" at bounding box center [468, 285] width 594 height 21
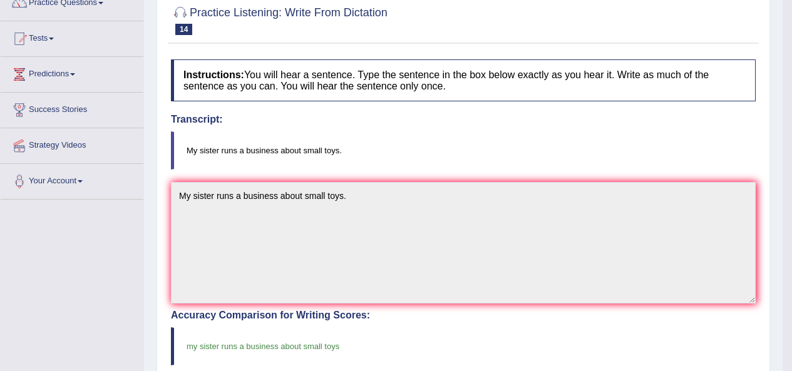
scroll to position [63, 0]
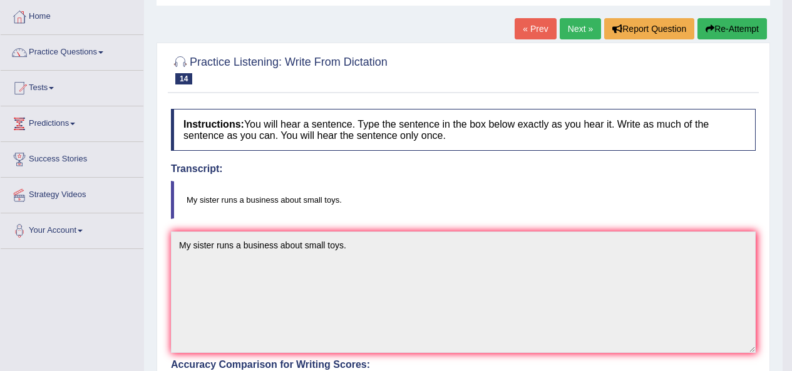
click at [565, 24] on link "Next »" at bounding box center [579, 28] width 41 height 21
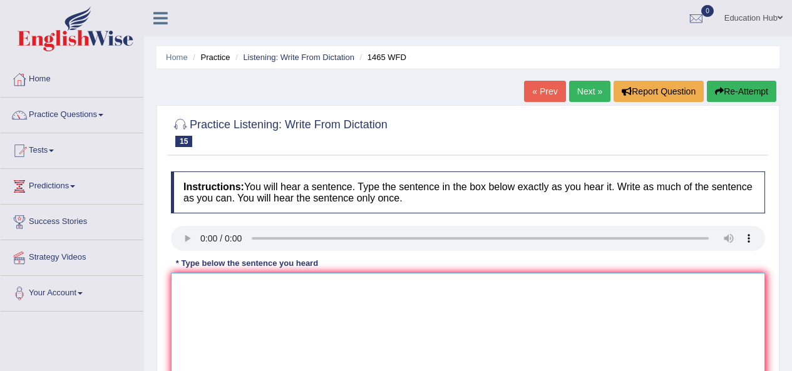
click at [203, 289] on textarea at bounding box center [468, 333] width 594 height 121
click at [213, 291] on textarea "You can find complain form in the webside." at bounding box center [468, 333] width 594 height 121
click at [232, 289] on textarea "You can find complain form in the webside." at bounding box center [468, 333] width 594 height 121
click at [230, 290] on textarea "You can find complain form in the webside." at bounding box center [468, 333] width 594 height 121
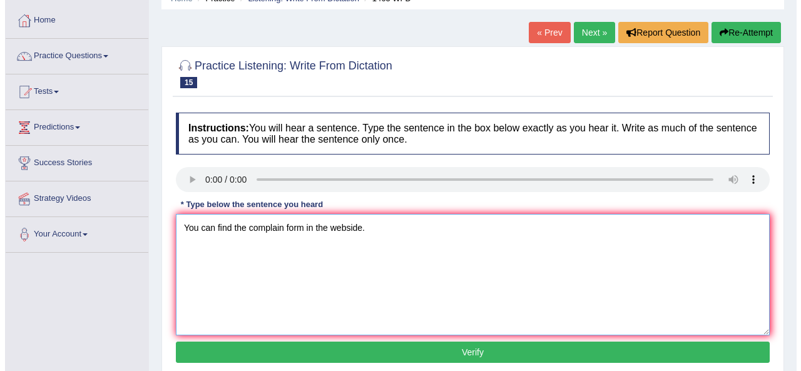
scroll to position [63, 0]
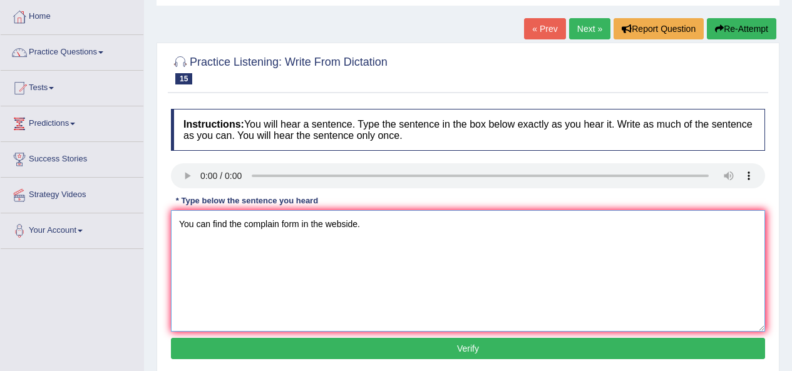
click at [353, 225] on textarea "You can find the complain form in the webside." at bounding box center [468, 270] width 594 height 121
type textarea "You can find the complain form in the website."
click at [454, 352] on button "Verify" at bounding box center [468, 348] width 594 height 21
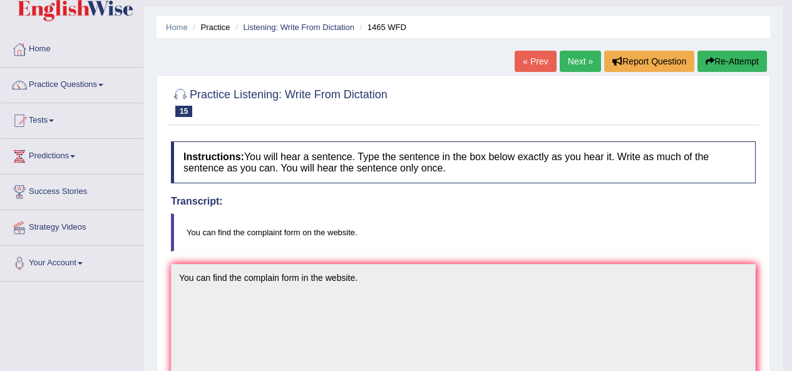
scroll to position [0, 0]
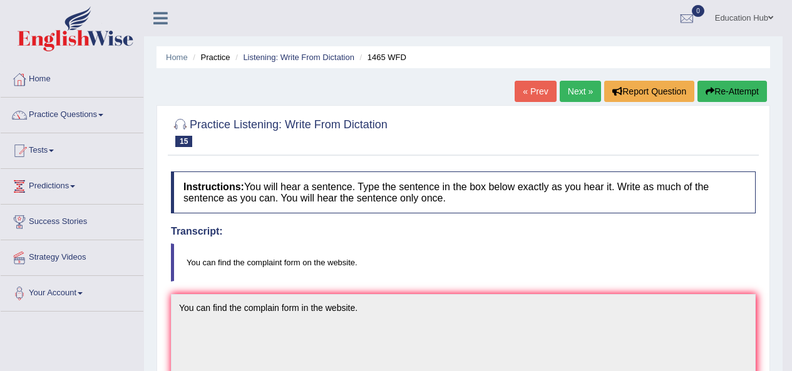
click at [580, 89] on link "Next »" at bounding box center [579, 91] width 41 height 21
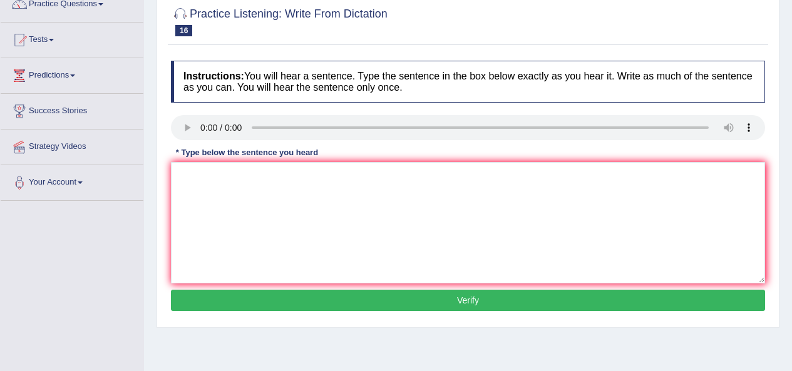
scroll to position [125, 0]
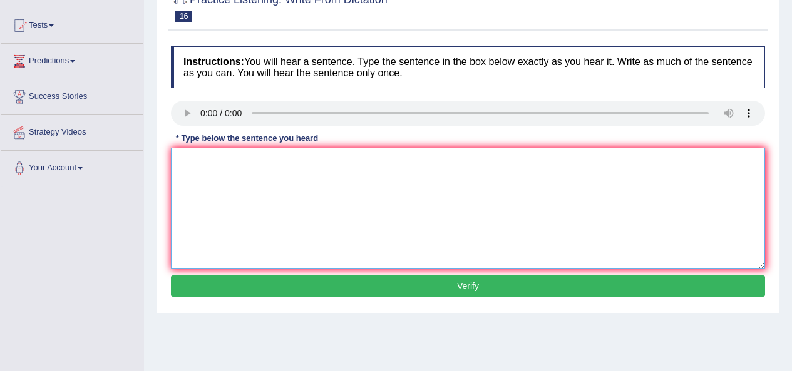
click at [189, 181] on textarea at bounding box center [468, 208] width 594 height 121
click at [187, 160] on textarea "Ware looking introducing" at bounding box center [468, 208] width 594 height 121
click at [293, 170] on textarea "We are looking introducing" at bounding box center [468, 208] width 594 height 121
click at [425, 168] on textarea "We are looking introducing and introducing the practical book" at bounding box center [468, 208] width 594 height 121
click at [282, 165] on textarea "We are looking introducing and introducing the practical book" at bounding box center [468, 208] width 594 height 121
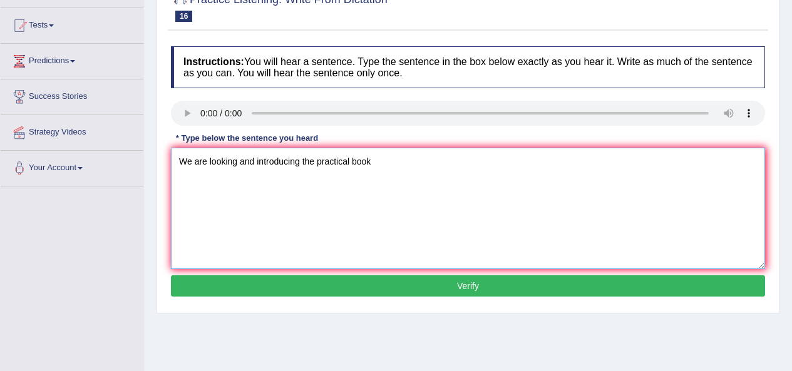
click at [298, 165] on textarea "We are looking and introducing the practical book" at bounding box center [468, 208] width 594 height 121
click at [369, 165] on textarea "We are looking and introducing new methods the practical book" at bounding box center [468, 208] width 594 height 121
click at [357, 164] on textarea "We are looking and introducing new methods practical book" at bounding box center [468, 208] width 594 height 121
click at [465, 158] on textarea "We are looking and introducing new methods that a practical book" at bounding box center [468, 208] width 594 height 121
type textarea "We are looking and introducing new methods that a practical book and engaging."
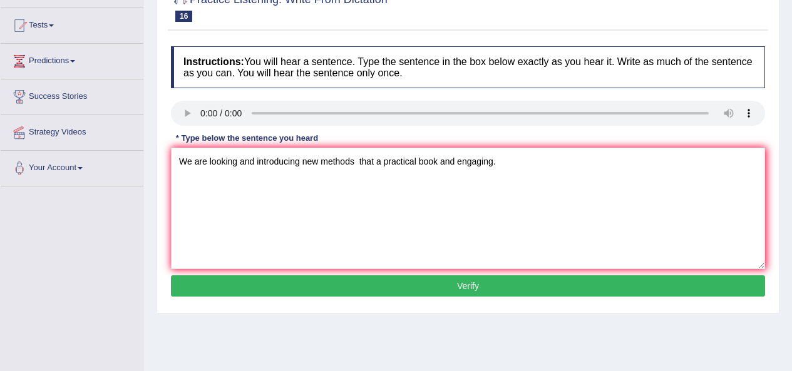
click at [467, 287] on button "Verify" at bounding box center [468, 285] width 594 height 21
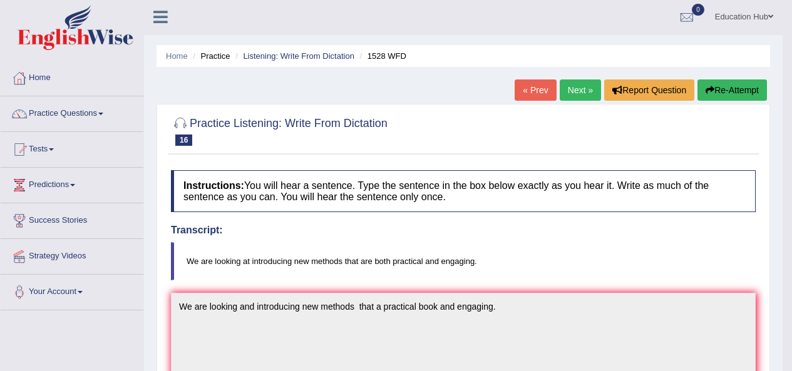
scroll to position [0, 0]
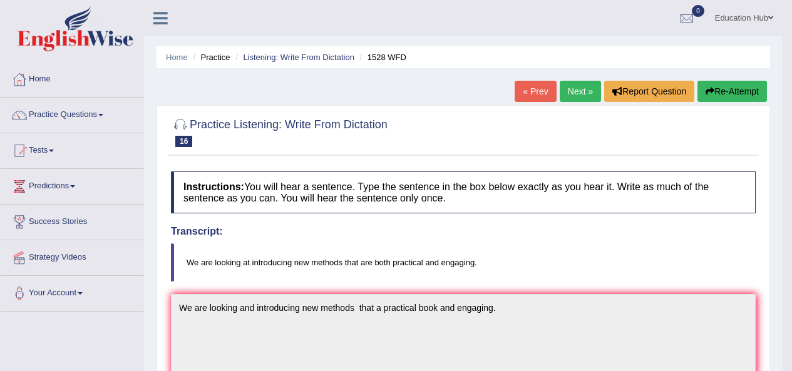
click at [574, 89] on link "Next »" at bounding box center [579, 91] width 41 height 21
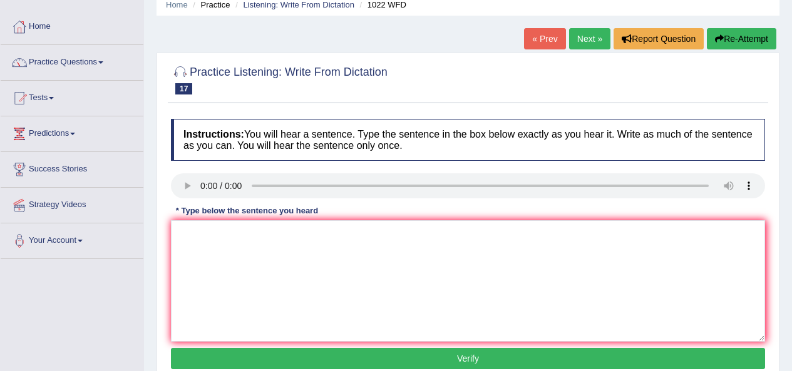
scroll to position [125, 0]
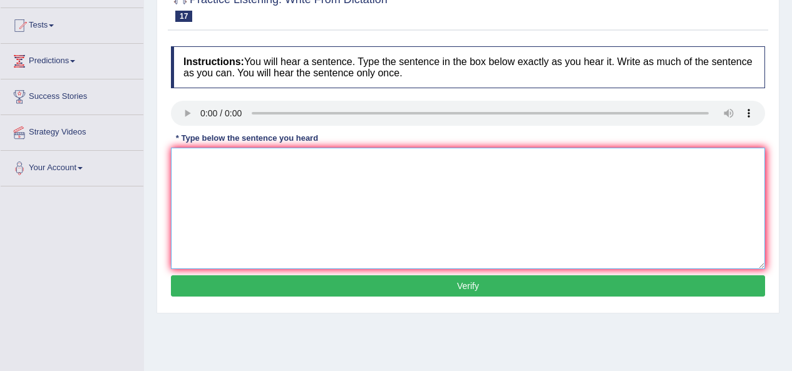
click at [230, 161] on textarea at bounding box center [468, 208] width 594 height 121
click at [383, 166] on textarea "Mathematics provides the foundation and analysis of the data." at bounding box center [468, 208] width 594 height 121
type textarea "Mathematics provides the foundation and analysis the data."
click at [466, 283] on button "Verify" at bounding box center [468, 285] width 594 height 21
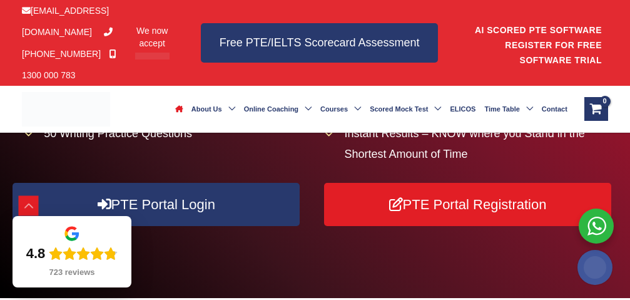
scroll to position [461, 0]
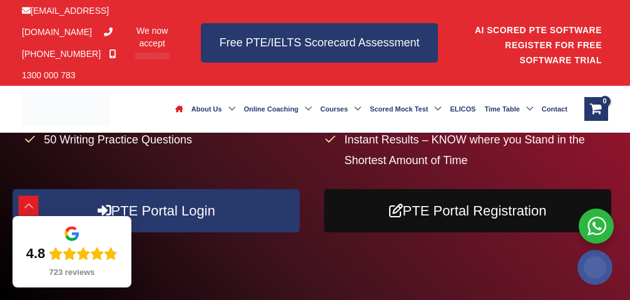
click at [446, 211] on link "PTE Portal Registration" at bounding box center [467, 210] width 287 height 43
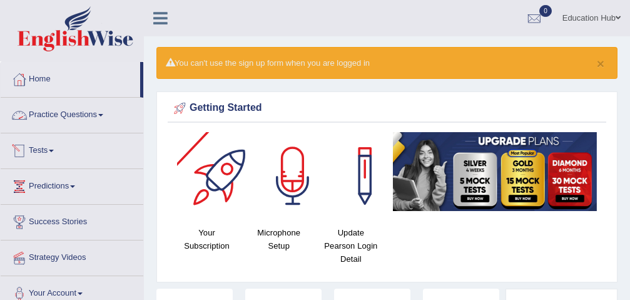
click at [57, 113] on link "Practice Questions" at bounding box center [72, 113] width 143 height 31
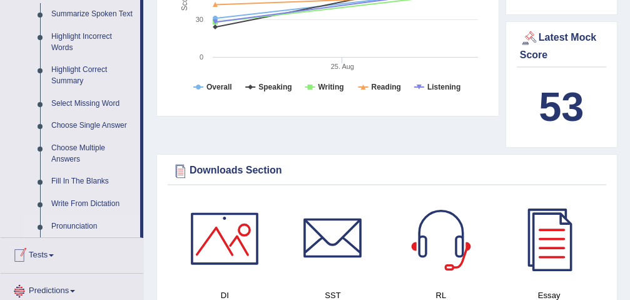
scroll to position [563, 0]
click at [94, 105] on link "Select Missing Word" at bounding box center [93, 104] width 94 height 23
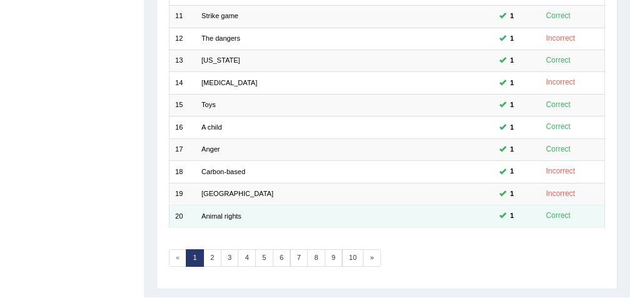
scroll to position [423, 0]
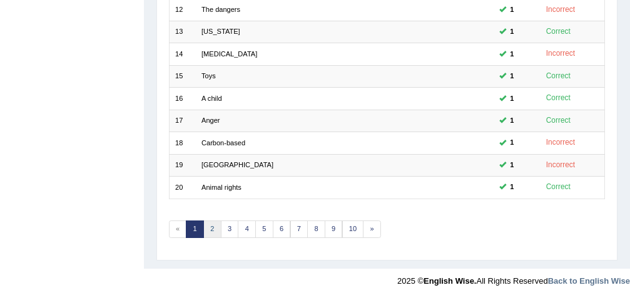
click at [216, 226] on link "2" at bounding box center [212, 229] width 18 height 18
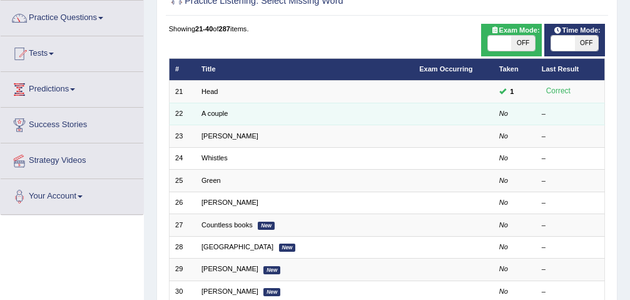
scroll to position [125, 0]
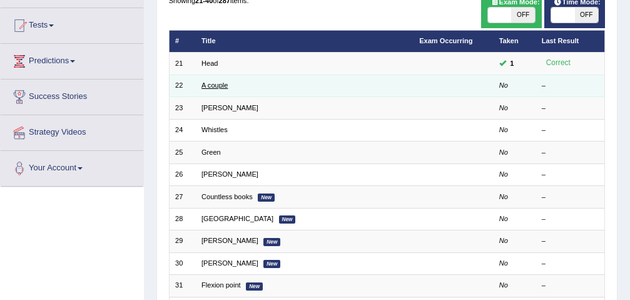
click at [221, 85] on link "A couple" at bounding box center [214, 85] width 26 height 8
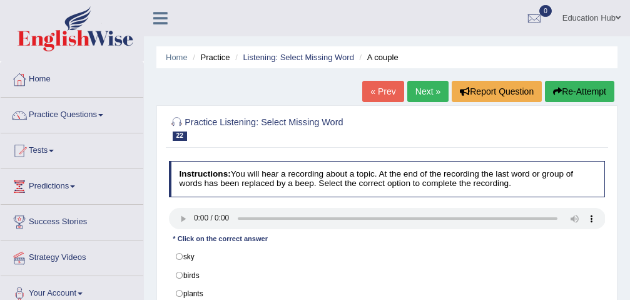
scroll to position [63, 0]
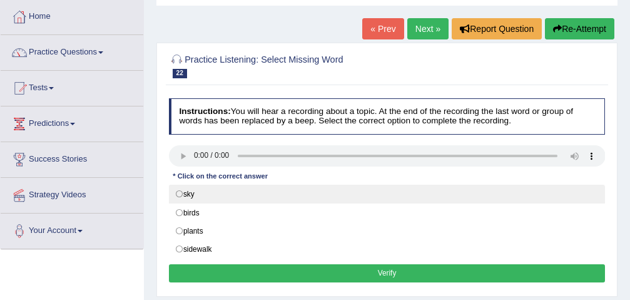
click at [203, 194] on label "sky" at bounding box center [387, 194] width 437 height 19
radio input "true"
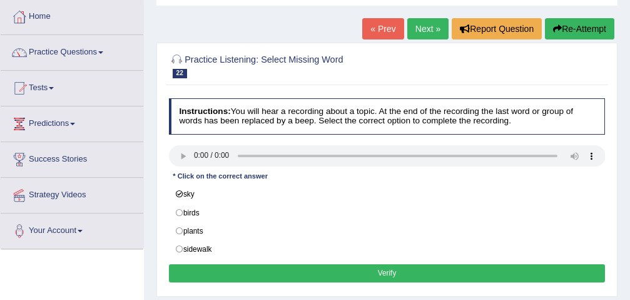
click at [351, 269] on button "Verify" at bounding box center [387, 273] width 437 height 18
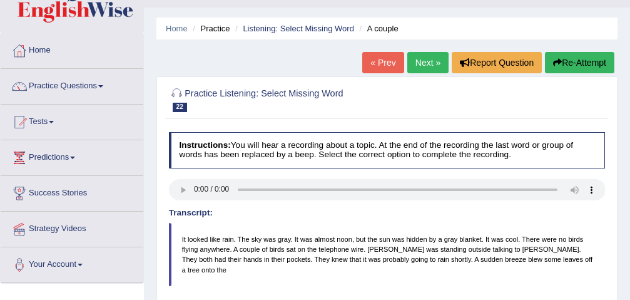
scroll to position [0, 0]
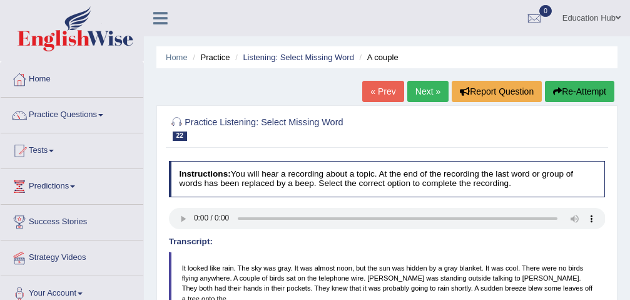
click at [423, 89] on link "Next »" at bounding box center [427, 91] width 41 height 21
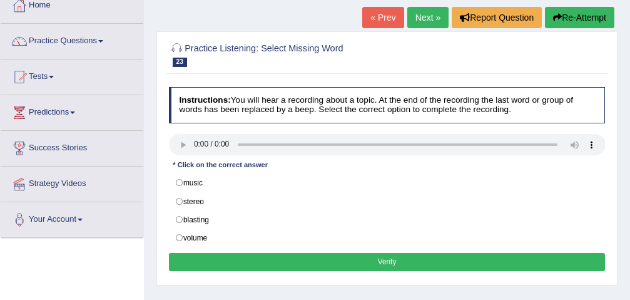
scroll to position [125, 0]
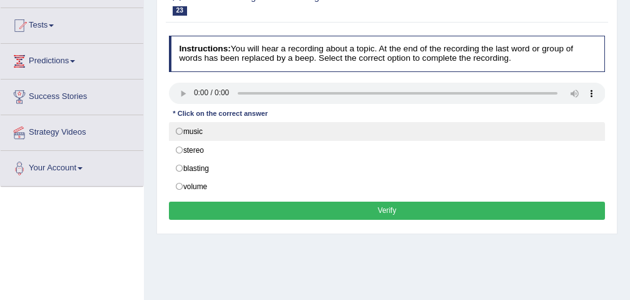
click at [217, 130] on label "music" at bounding box center [387, 131] width 437 height 19
radio input "true"
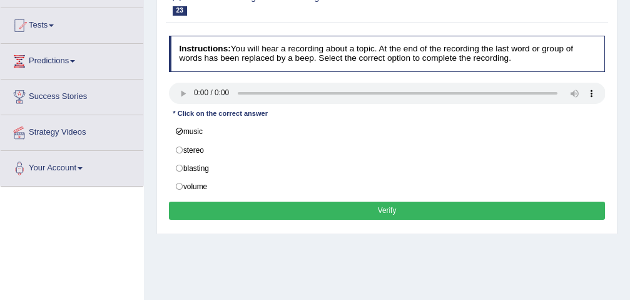
click at [322, 205] on button "Verify" at bounding box center [387, 210] width 437 height 18
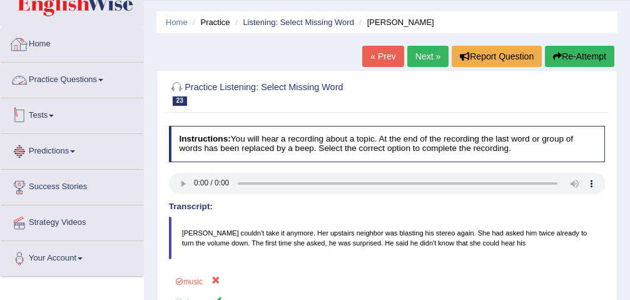
scroll to position [0, 0]
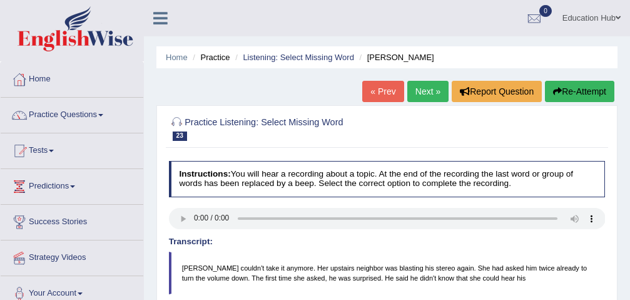
click at [434, 86] on link "Next »" at bounding box center [427, 91] width 41 height 21
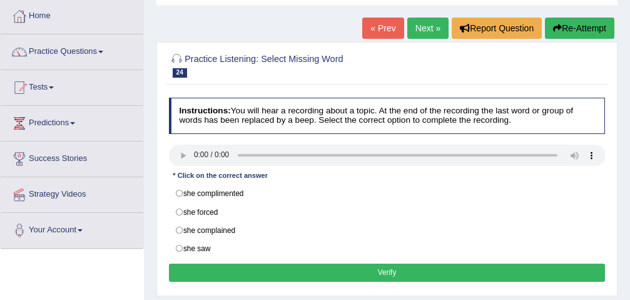
scroll to position [63, 0]
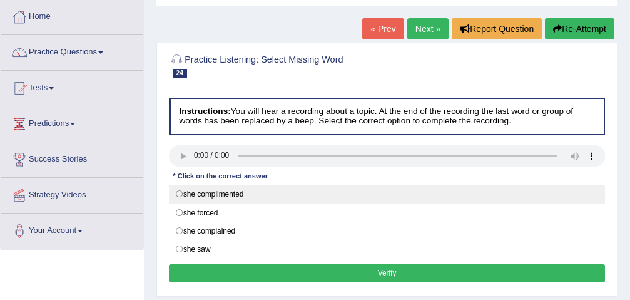
click at [235, 198] on label "she complimented" at bounding box center [387, 194] width 437 height 19
radio input "true"
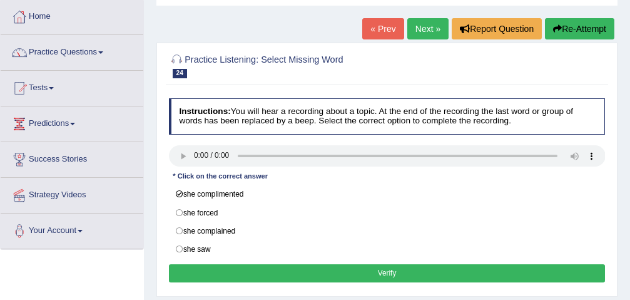
click at [328, 270] on button "Verify" at bounding box center [387, 273] width 437 height 18
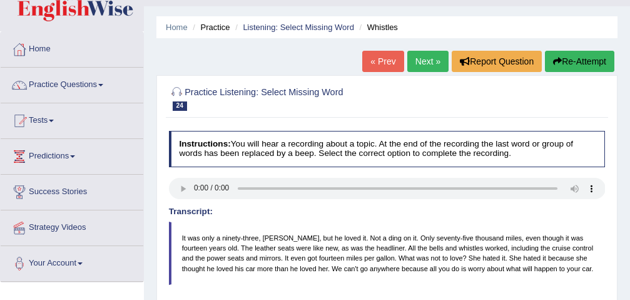
scroll to position [0, 0]
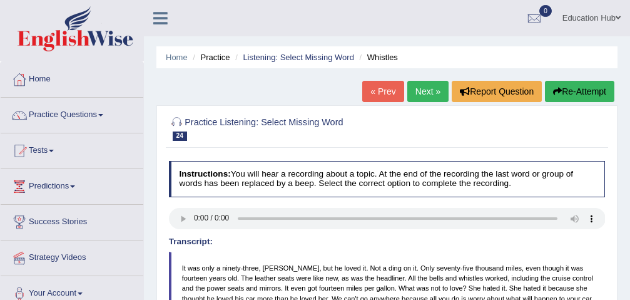
click at [432, 92] on link "Next »" at bounding box center [427, 91] width 41 height 21
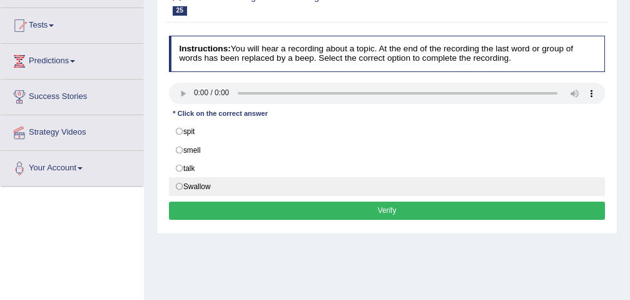
click at [211, 185] on label "Swallow" at bounding box center [387, 186] width 437 height 19
radio input "true"
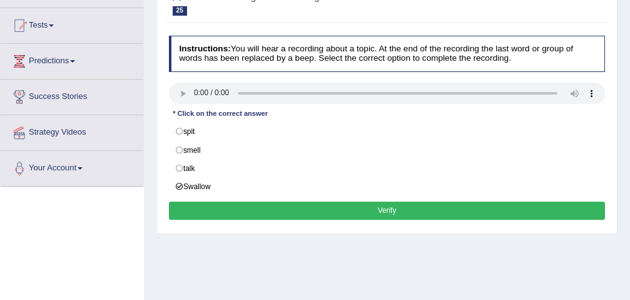
click at [412, 208] on button "Verify" at bounding box center [387, 210] width 437 height 18
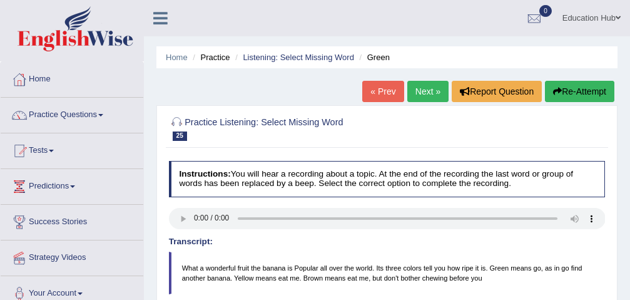
click at [422, 85] on link "Next »" at bounding box center [427, 91] width 41 height 21
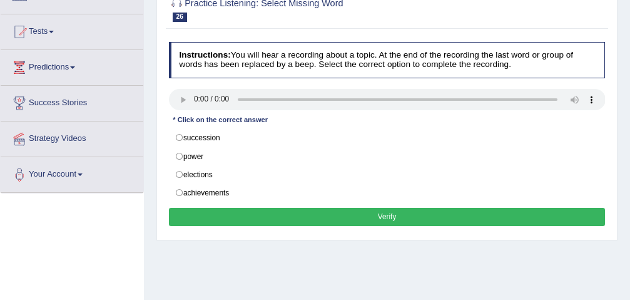
scroll to position [125, 0]
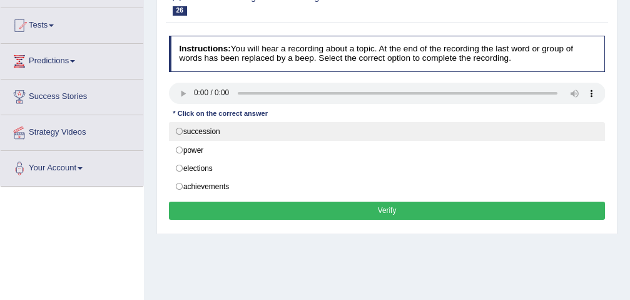
click at [227, 131] on label "succession" at bounding box center [387, 131] width 437 height 19
radio input "true"
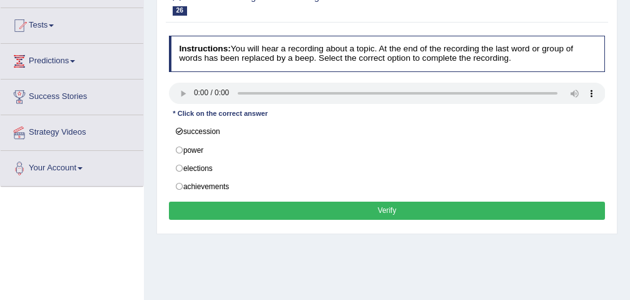
click at [382, 210] on button "Verify" at bounding box center [387, 210] width 437 height 18
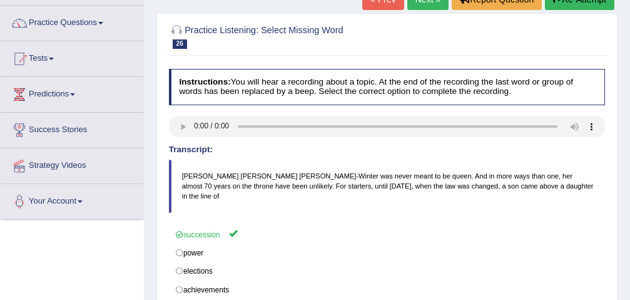
scroll to position [63, 0]
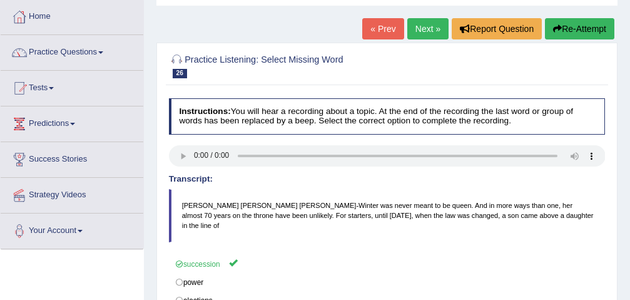
click at [423, 33] on link "Next »" at bounding box center [427, 28] width 41 height 21
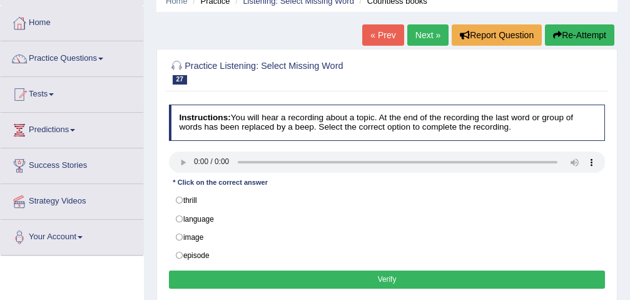
scroll to position [63, 0]
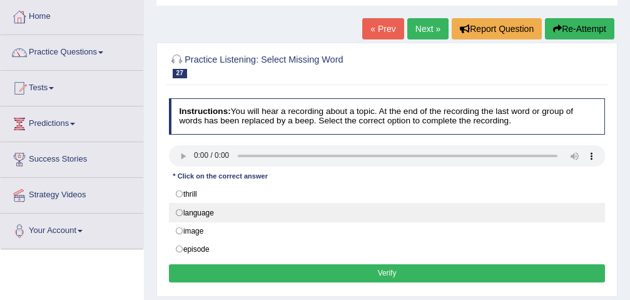
click at [248, 210] on label "language" at bounding box center [387, 212] width 437 height 19
radio input "true"
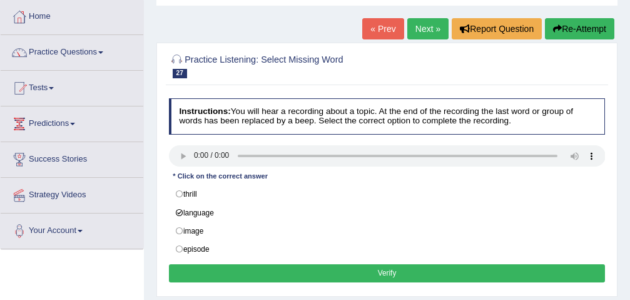
click at [385, 270] on button "Verify" at bounding box center [387, 273] width 437 height 18
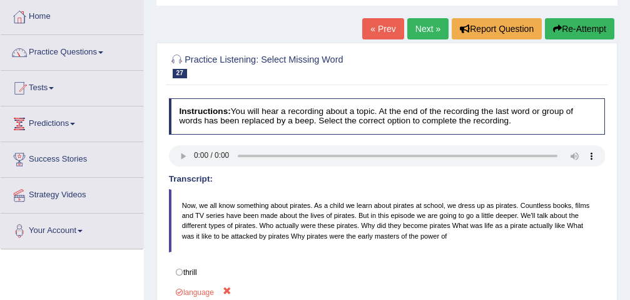
click at [430, 26] on link "Next »" at bounding box center [427, 28] width 41 height 21
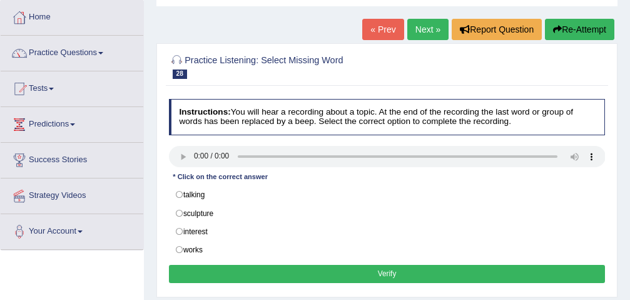
scroll to position [63, 0]
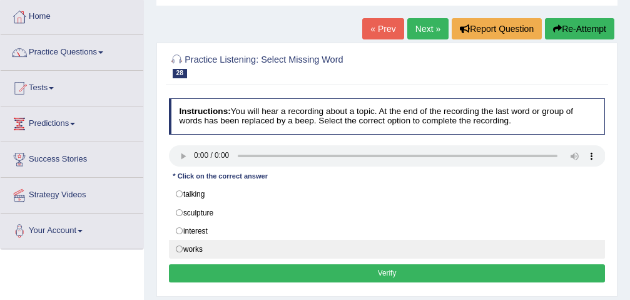
click at [205, 248] on label "works" at bounding box center [387, 249] width 437 height 19
radio input "true"
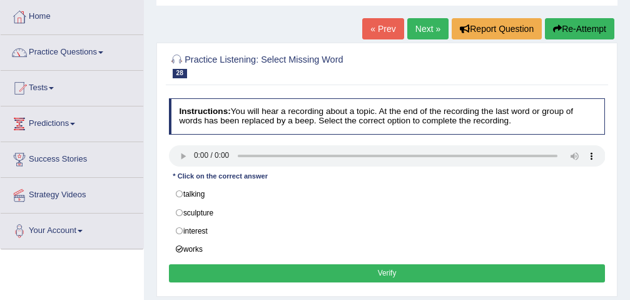
click at [361, 270] on button "Verify" at bounding box center [387, 273] width 437 height 18
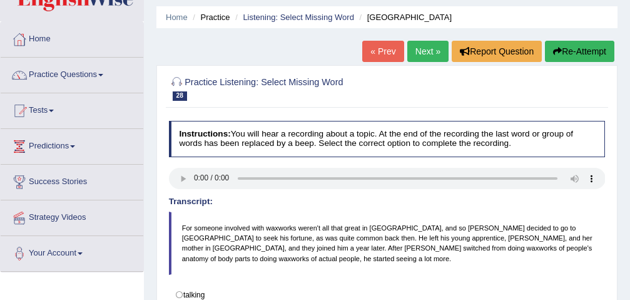
scroll to position [0, 0]
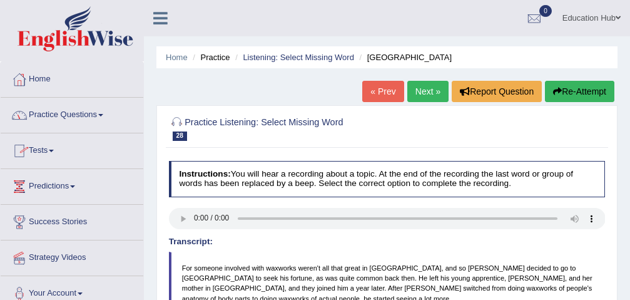
click at [80, 110] on link "Practice Questions" at bounding box center [72, 113] width 143 height 31
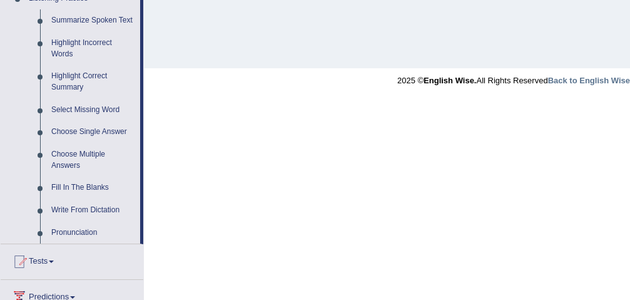
scroll to position [563, 0]
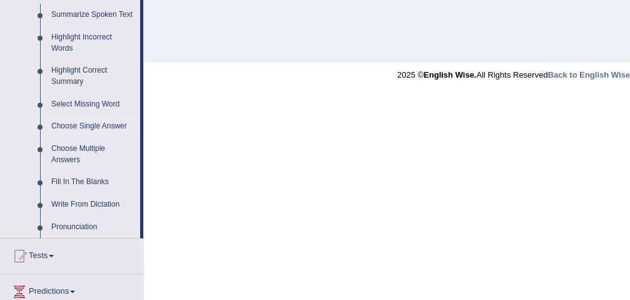
click at [99, 128] on link "Choose Single Answer" at bounding box center [93, 126] width 94 height 23
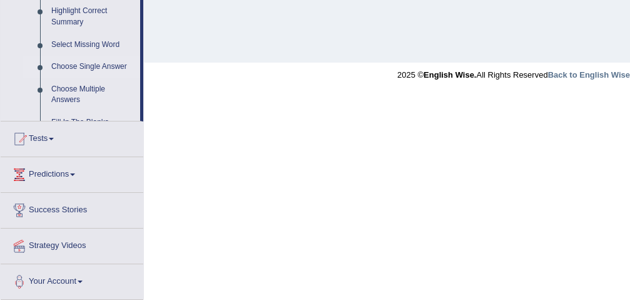
scroll to position [357, 0]
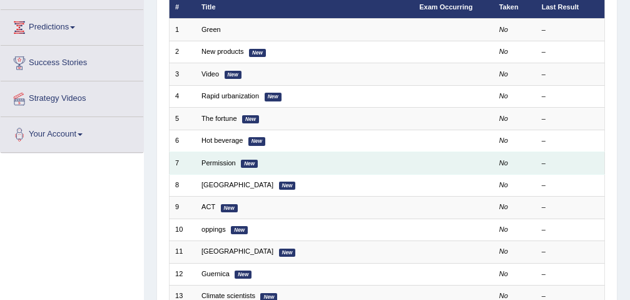
scroll to position [125, 0]
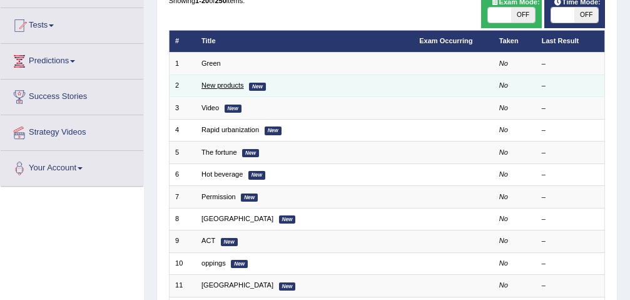
click at [221, 88] on link "New products" at bounding box center [222, 85] width 43 height 8
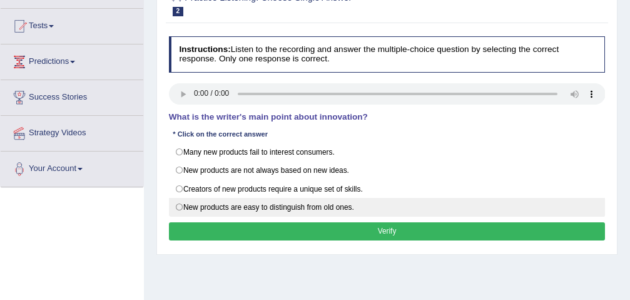
scroll to position [125, 0]
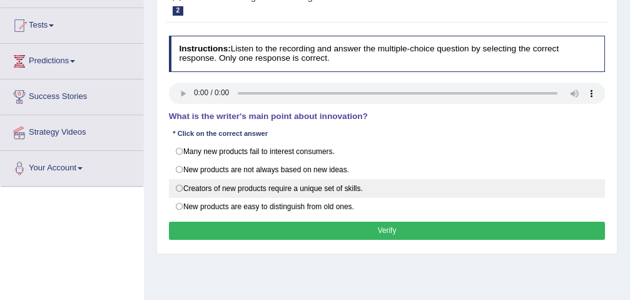
click at [200, 189] on label "Creators of new products require a unique set of skills." at bounding box center [387, 188] width 437 height 19
radio input "true"
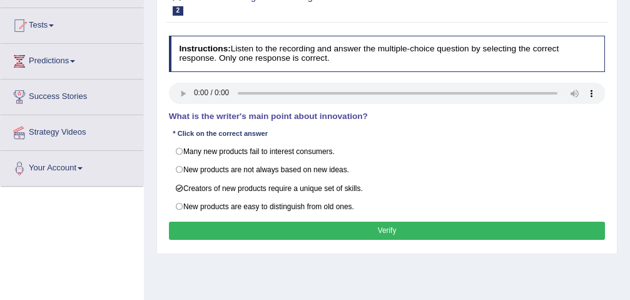
click at [364, 234] on button "Verify" at bounding box center [387, 231] width 437 height 18
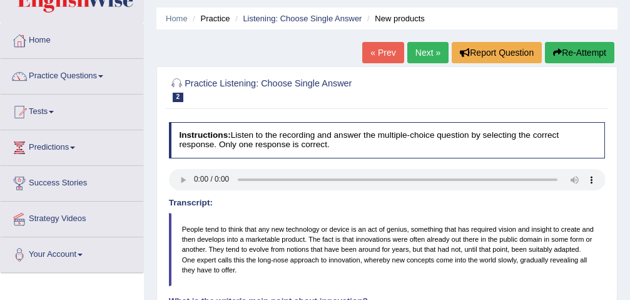
scroll to position [0, 0]
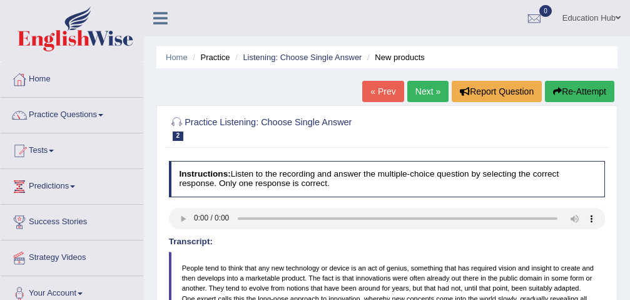
click at [423, 94] on link "Next »" at bounding box center [427, 91] width 41 height 21
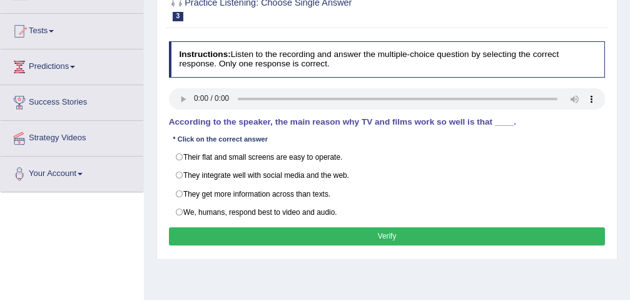
scroll to position [125, 0]
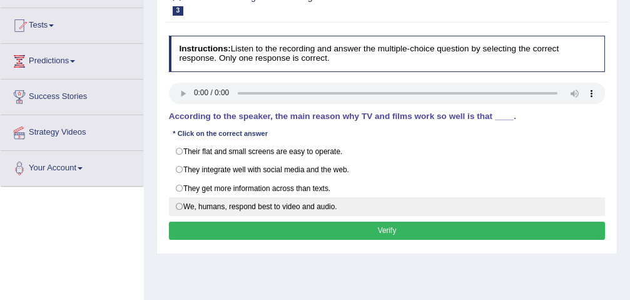
click at [259, 213] on label "We, humans, respond best to video and audio." at bounding box center [387, 206] width 437 height 19
radio input "true"
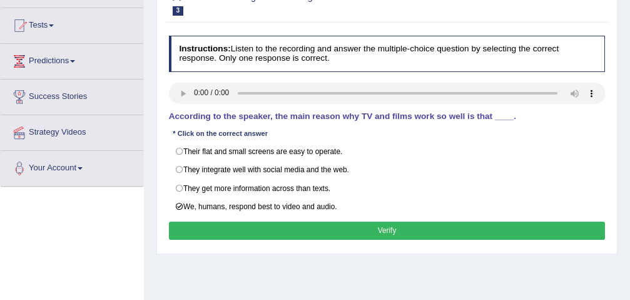
click at [374, 231] on button "Verify" at bounding box center [387, 231] width 437 height 18
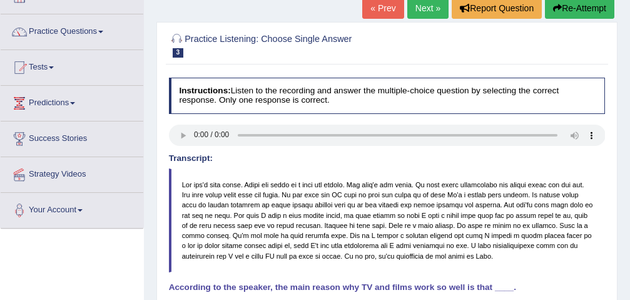
scroll to position [63, 0]
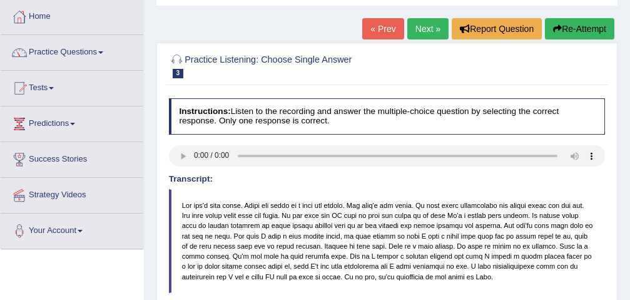
click at [424, 31] on link "Next »" at bounding box center [427, 28] width 41 height 21
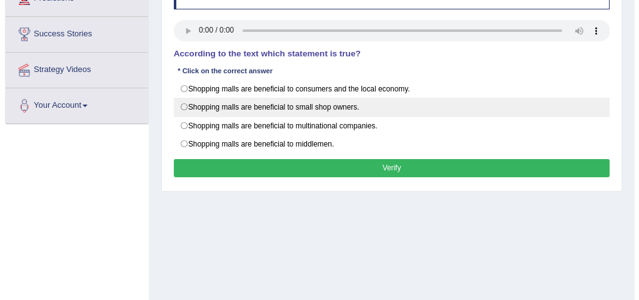
scroll to position [125, 0]
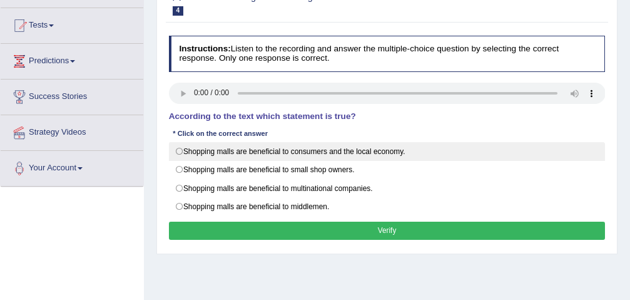
click at [216, 155] on label "Shopping malls are beneficial to consumers and the local economy." at bounding box center [387, 151] width 437 height 19
radio input "true"
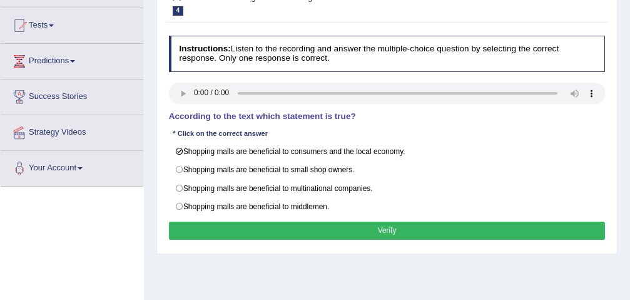
click at [375, 230] on button "Verify" at bounding box center [387, 231] width 437 height 18
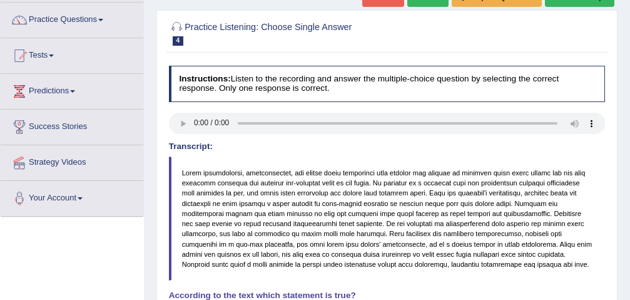
scroll to position [0, 0]
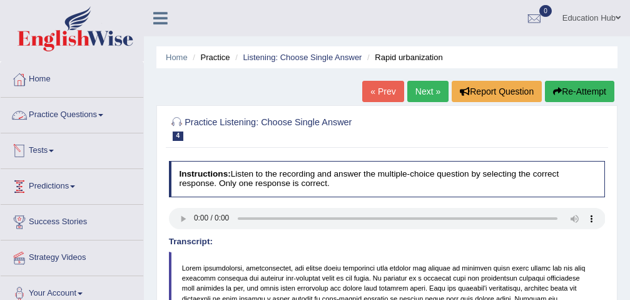
click at [88, 108] on link "Practice Questions" at bounding box center [72, 113] width 143 height 31
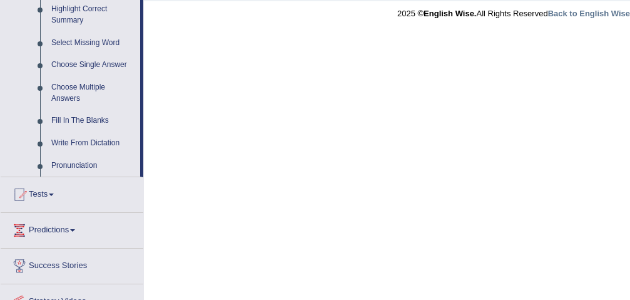
scroll to position [626, 0]
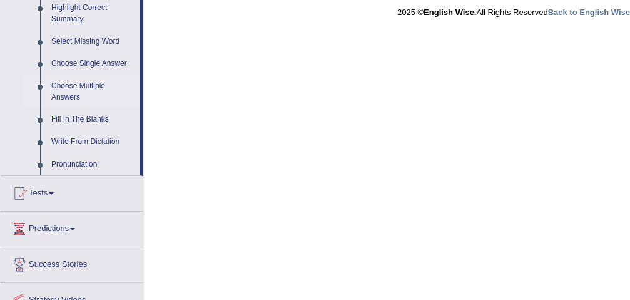
click at [98, 88] on link "Choose Multiple Answers" at bounding box center [93, 91] width 94 height 33
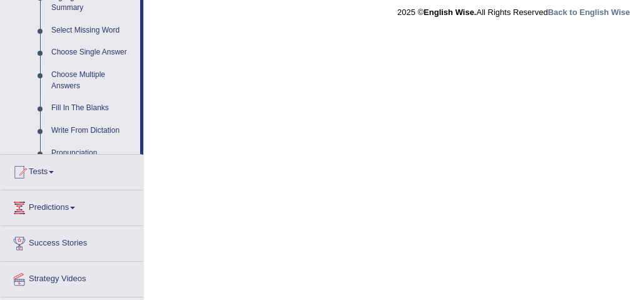
scroll to position [620, 0]
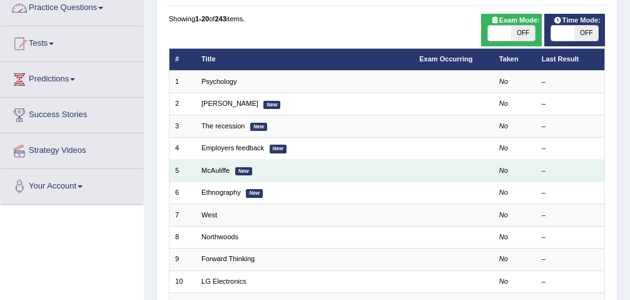
scroll to position [125, 0]
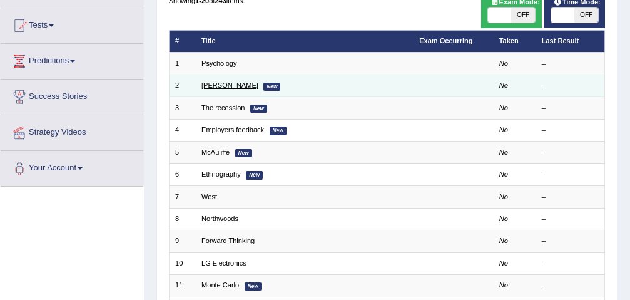
click at [210, 83] on link "Jodie" at bounding box center [229, 85] width 57 height 8
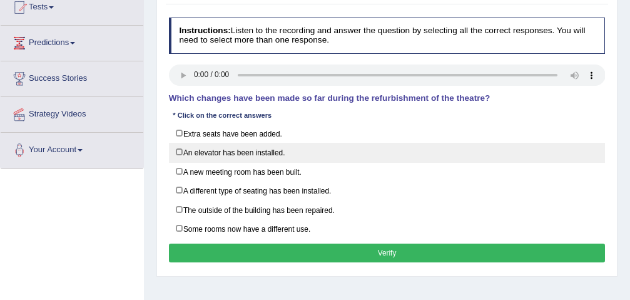
scroll to position [125, 0]
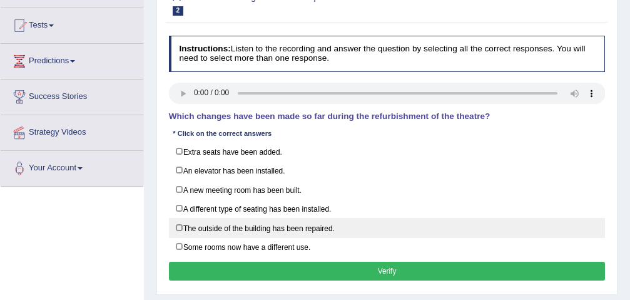
click at [220, 229] on label "The outside of the building has been repaired." at bounding box center [387, 227] width 437 height 19
checkbox input "true"
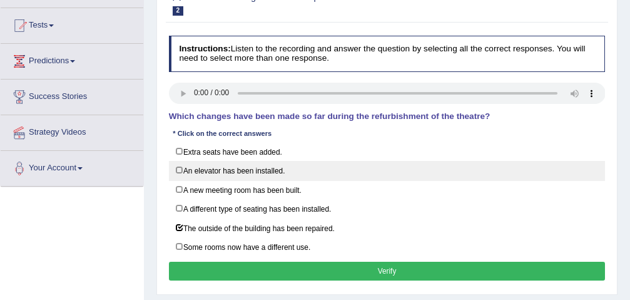
click at [243, 174] on label "An elevator has been installed." at bounding box center [387, 170] width 437 height 19
checkbox input "true"
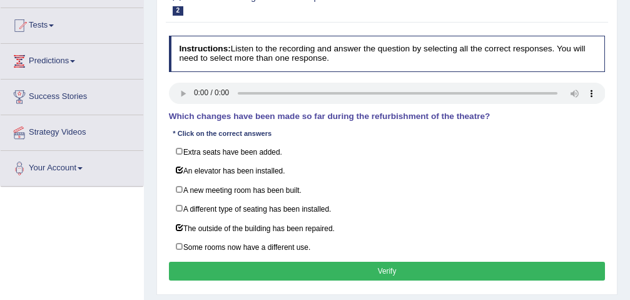
click at [399, 272] on button "Verify" at bounding box center [387, 271] width 437 height 18
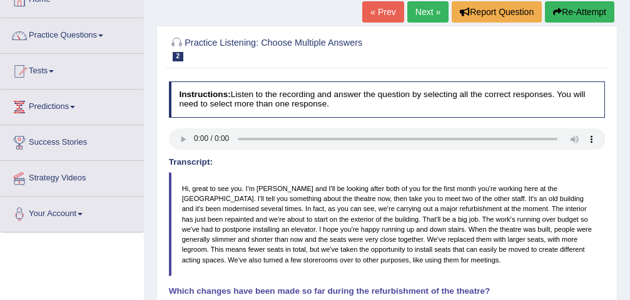
scroll to position [44, 0]
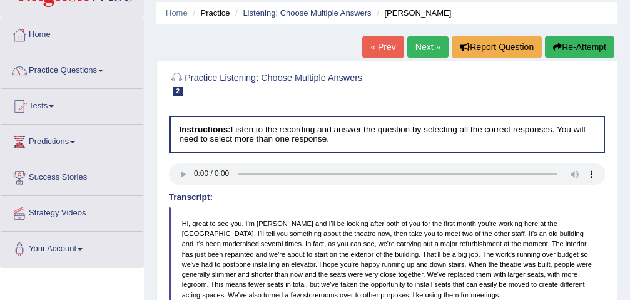
click at [424, 45] on link "Next »" at bounding box center [427, 46] width 41 height 21
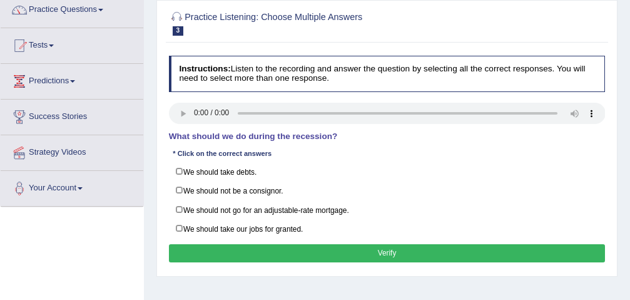
scroll to position [116, 0]
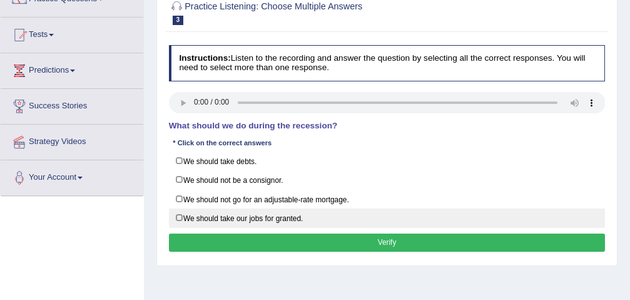
click at [273, 221] on label "We should take our jobs for granted." at bounding box center [387, 217] width 437 height 19
checkbox input "true"
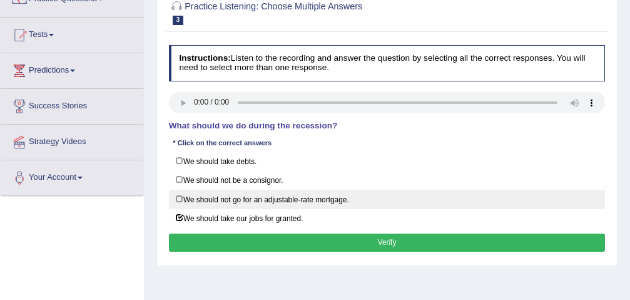
click at [282, 205] on label "We should not go for an adjustable-rate mortgage." at bounding box center [387, 199] width 437 height 19
checkbox input "true"
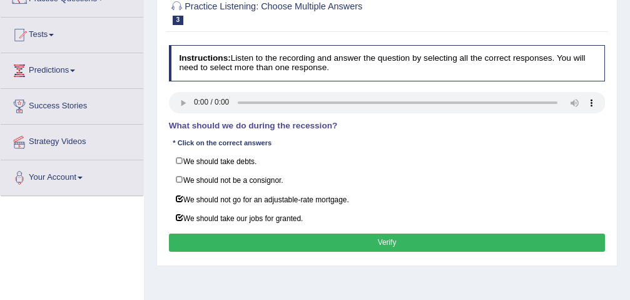
click at [363, 242] on button "Verify" at bounding box center [387, 242] width 437 height 18
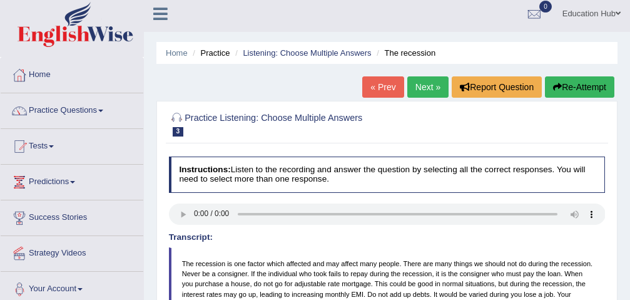
scroll to position [0, 0]
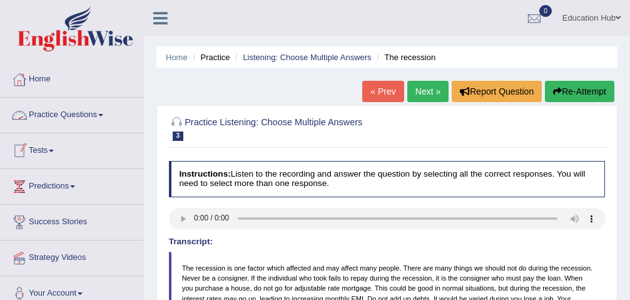
click at [83, 112] on link "Practice Questions" at bounding box center [72, 113] width 143 height 31
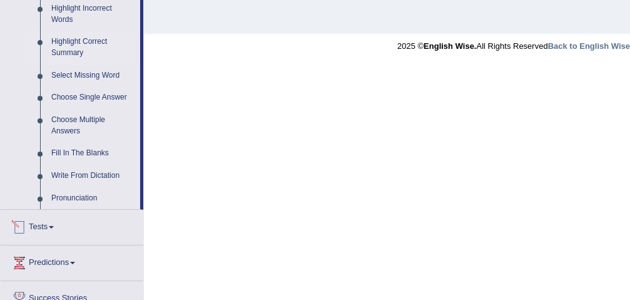
scroll to position [556, 0]
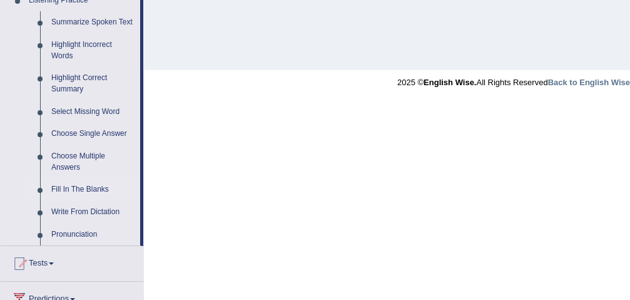
click at [100, 188] on link "Fill In The Blanks" at bounding box center [93, 189] width 94 height 23
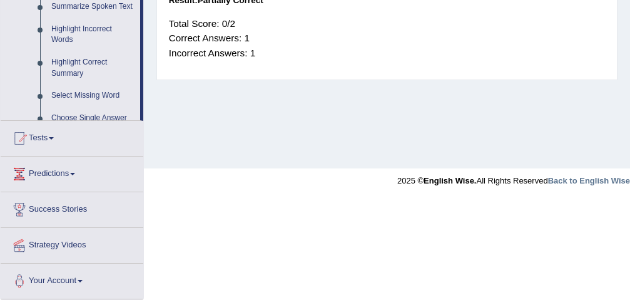
scroll to position [357, 0]
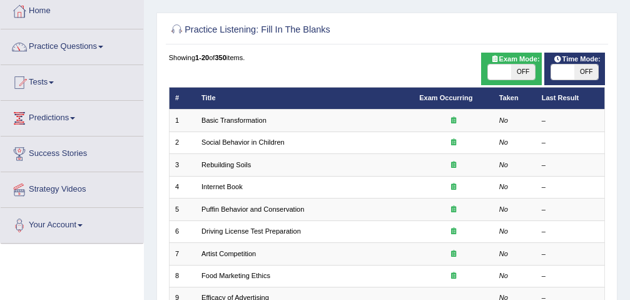
scroll to position [63, 0]
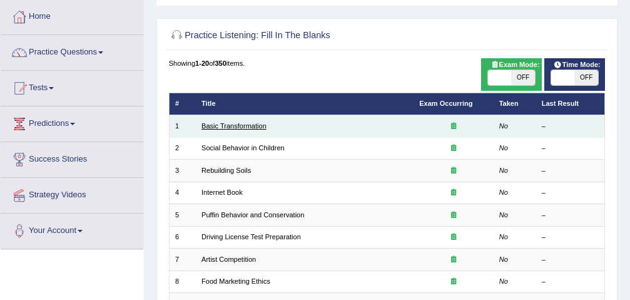
click at [233, 126] on link "Basic Transformation" at bounding box center [233, 126] width 65 height 8
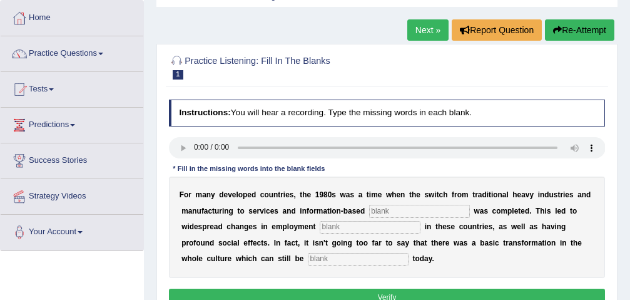
scroll to position [125, 0]
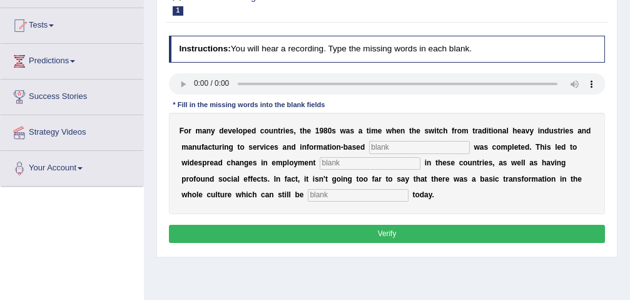
click at [469, 150] on input "text" at bounding box center [419, 147] width 101 height 13
click at [372, 227] on button "Verify" at bounding box center [387, 234] width 437 height 18
click at [412, 152] on input "text" at bounding box center [419, 147] width 101 height 13
type input "emterprise"
click at [376, 163] on input "text" at bounding box center [370, 163] width 101 height 13
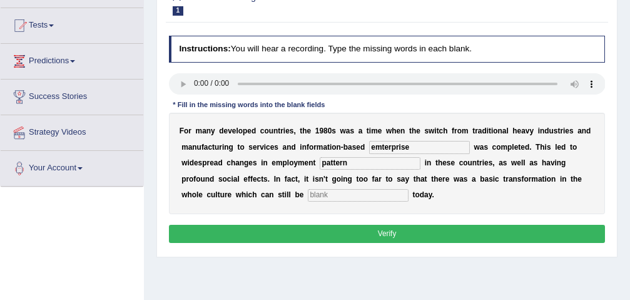
type input "pattern"
drag, startPoint x: 371, startPoint y: 186, endPoint x: 361, endPoint y: 191, distance: 11.2
click at [370, 188] on div "F o r m a n y d e v e l o p e d c o u n t r i e s , t h e 1 9 8 0 s w a s a t i…" at bounding box center [387, 163] width 437 height 101
click at [342, 190] on input "text" at bounding box center [358, 195] width 101 height 13
type input "absorbed"
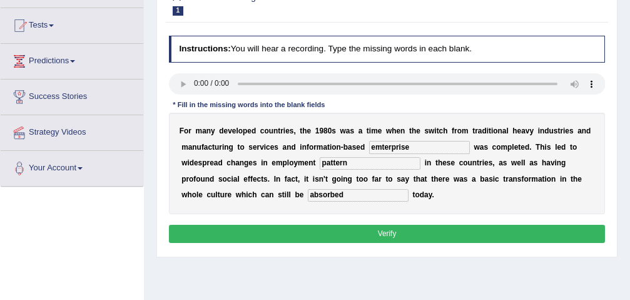
click at [382, 233] on button "Verify" at bounding box center [387, 234] width 437 height 18
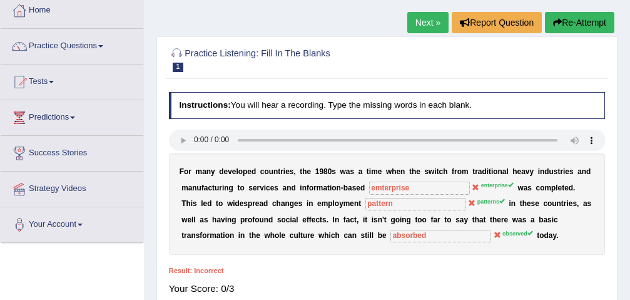
scroll to position [63, 0]
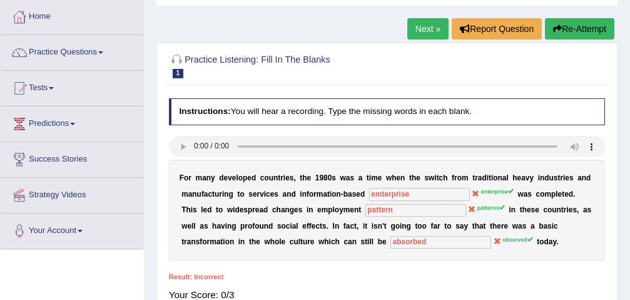
click at [429, 31] on link "Next »" at bounding box center [427, 28] width 41 height 21
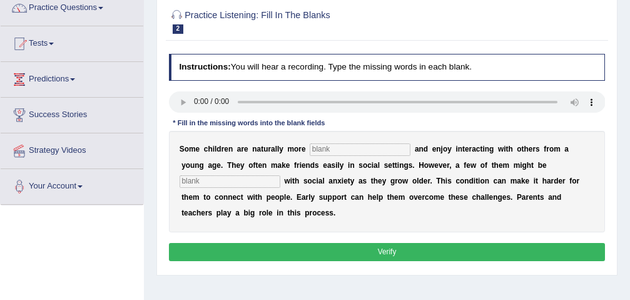
scroll to position [125, 0]
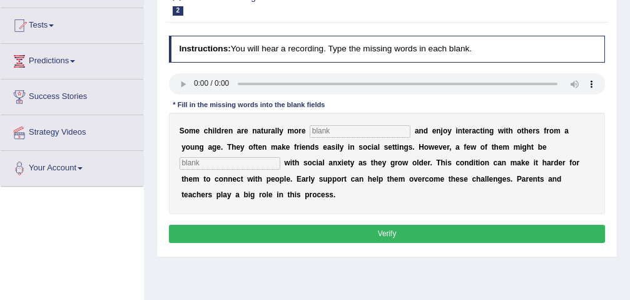
click at [335, 129] on input "text" at bounding box center [360, 131] width 101 height 13
type input "social"
click at [213, 163] on input "text" at bounding box center [230, 163] width 101 height 13
type input "diagnosed"
click at [372, 231] on button "Verify" at bounding box center [387, 234] width 437 height 18
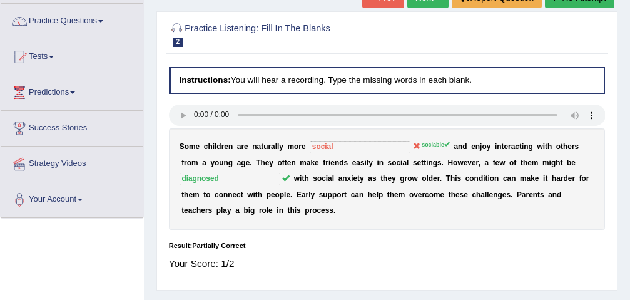
scroll to position [63, 0]
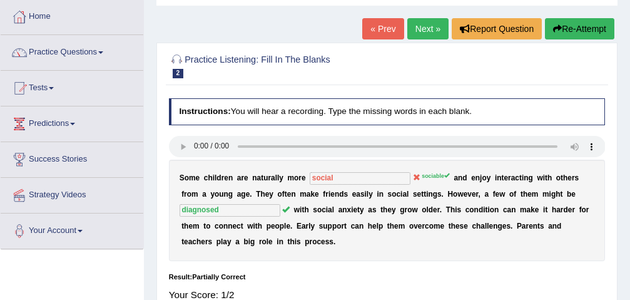
click at [409, 31] on link "Next »" at bounding box center [427, 28] width 41 height 21
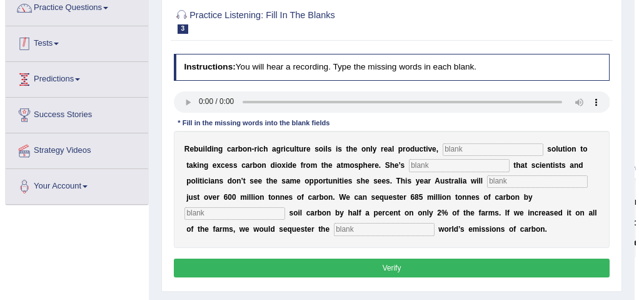
scroll to position [125, 0]
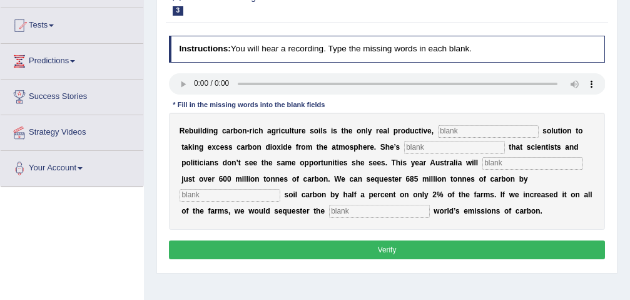
click at [350, 208] on input "text" at bounding box center [379, 211] width 101 height 13
type input "whole"
click at [233, 198] on input "text" at bounding box center [230, 195] width 101 height 13
type input "increasing"
click at [507, 160] on input "text" at bounding box center [532, 163] width 101 height 13
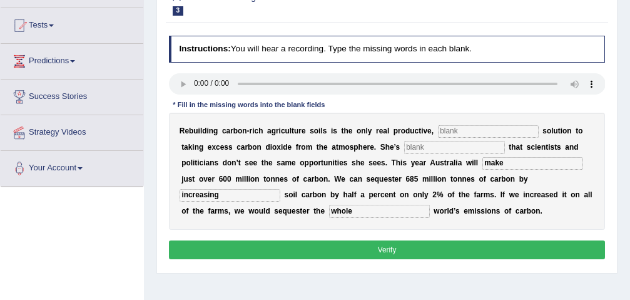
type input "make"
click at [452, 152] on input "text" at bounding box center [454, 147] width 101 height 13
click at [458, 130] on input "text" at bounding box center [488, 131] width 101 height 13
click at [469, 131] on input "prominant" at bounding box center [488, 131] width 101 height 13
type input "prominent"
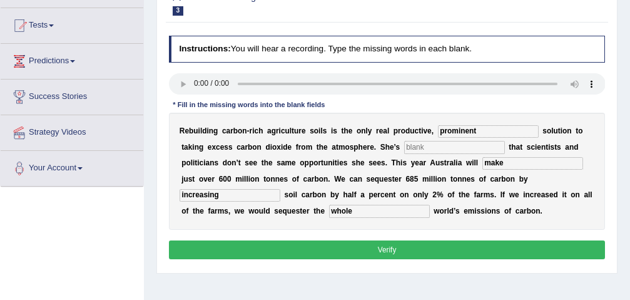
click at [442, 147] on input "text" at bounding box center [454, 147] width 101 height 13
click at [439, 150] on input "text" at bounding box center [454, 147] width 101 height 13
type input "brings out"
click at [394, 245] on button "Verify" at bounding box center [387, 249] width 437 height 18
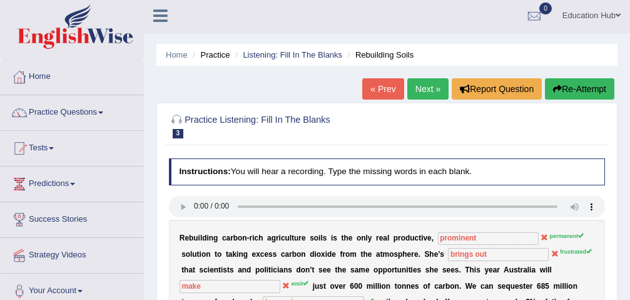
scroll to position [0, 0]
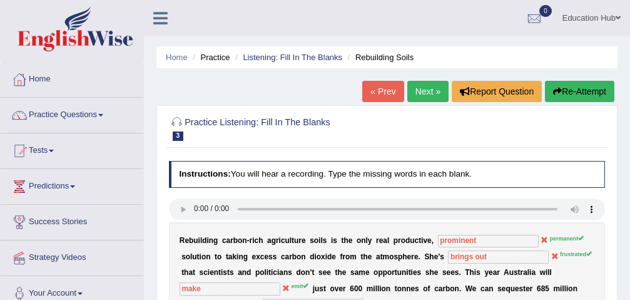
click at [430, 90] on link "Next »" at bounding box center [427, 91] width 41 height 21
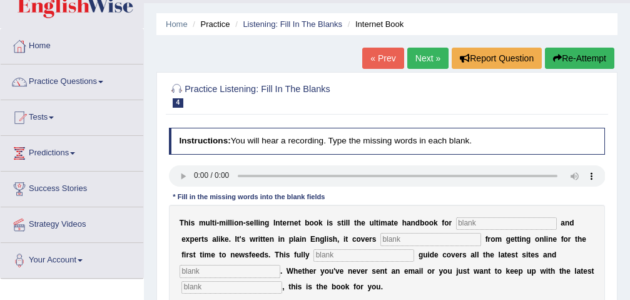
scroll to position [125, 0]
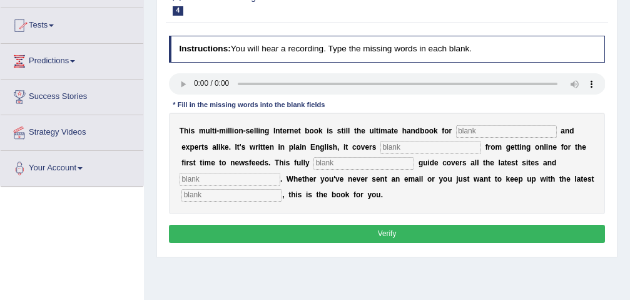
click at [468, 135] on input "text" at bounding box center [506, 131] width 101 height 13
type input "novalists"
click at [401, 151] on input "text" at bounding box center [430, 147] width 101 height 13
type input "everuthing"
click at [217, 185] on input "text" at bounding box center [230, 179] width 101 height 13
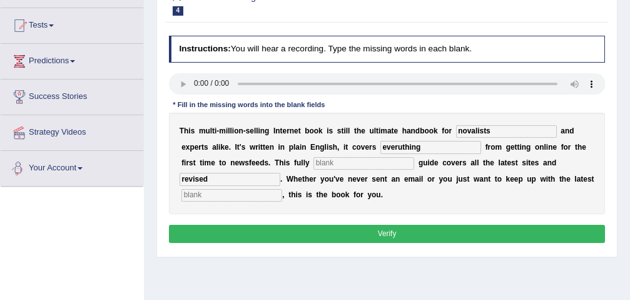
type input "revised"
click at [217, 197] on input "text" at bounding box center [231, 195] width 101 height 13
type input "development"
click at [399, 228] on button "Verify" at bounding box center [387, 234] width 437 height 18
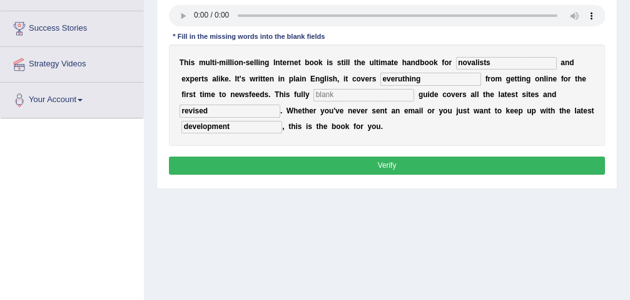
scroll to position [250, 0]
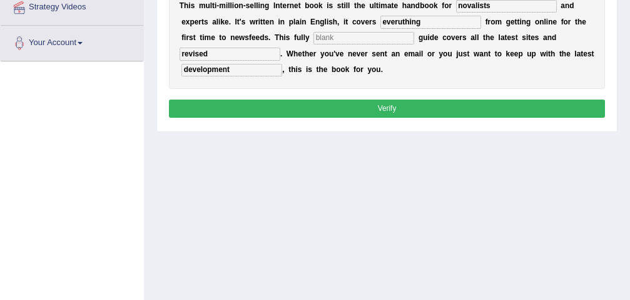
click at [348, 41] on input "text" at bounding box center [363, 38] width 101 height 13
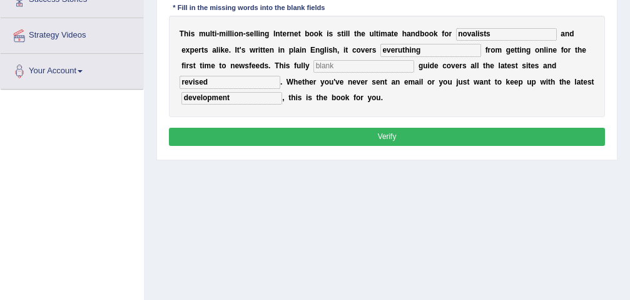
scroll to position [188, 0]
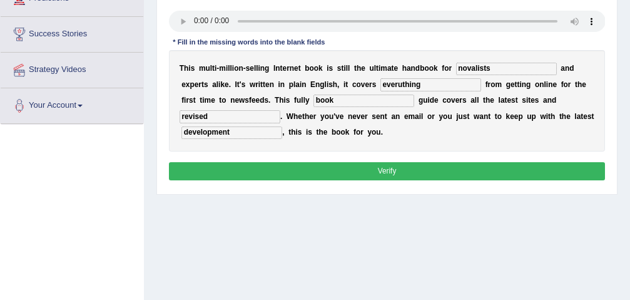
type input "book"
click at [325, 169] on button "Verify" at bounding box center [387, 171] width 437 height 18
